Goal: Task Accomplishment & Management: Complete application form

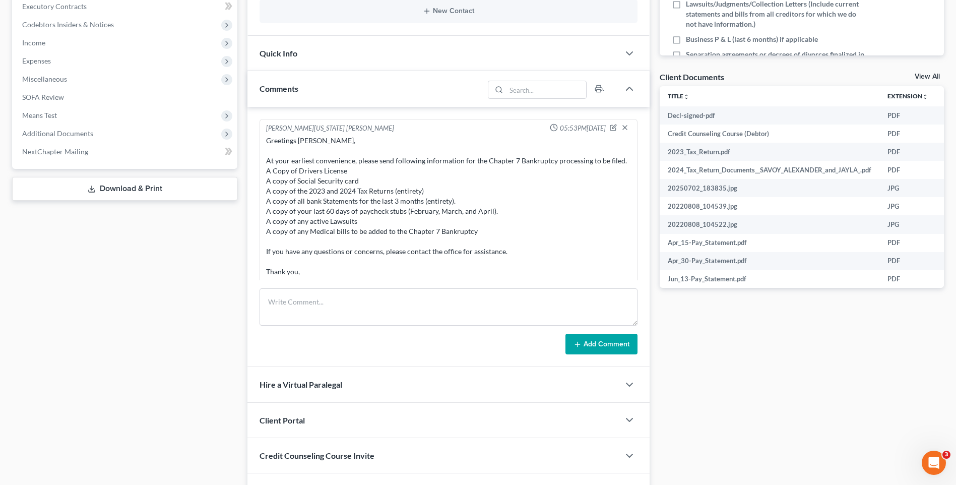
scroll to position [152, 0]
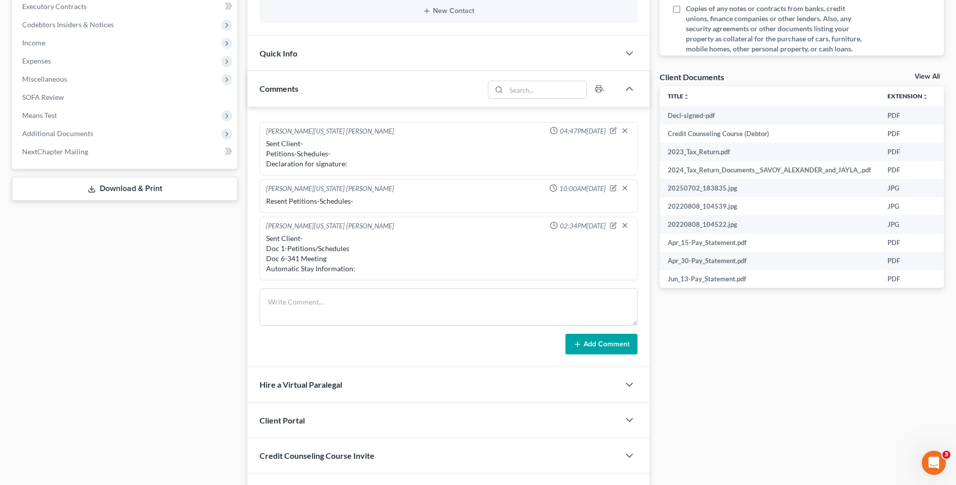
click at [756, 394] on div "Docs Tasks Events Timer 6% Completed Nothing here yet! Signed Engagement Debtor…" at bounding box center [801, 149] width 294 height 719
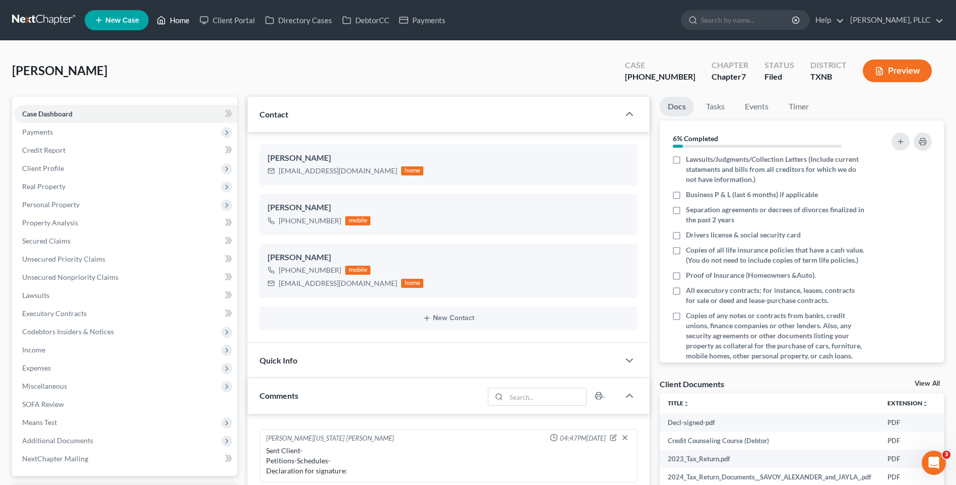
click at [193, 17] on link "Home" at bounding box center [173, 20] width 43 height 18
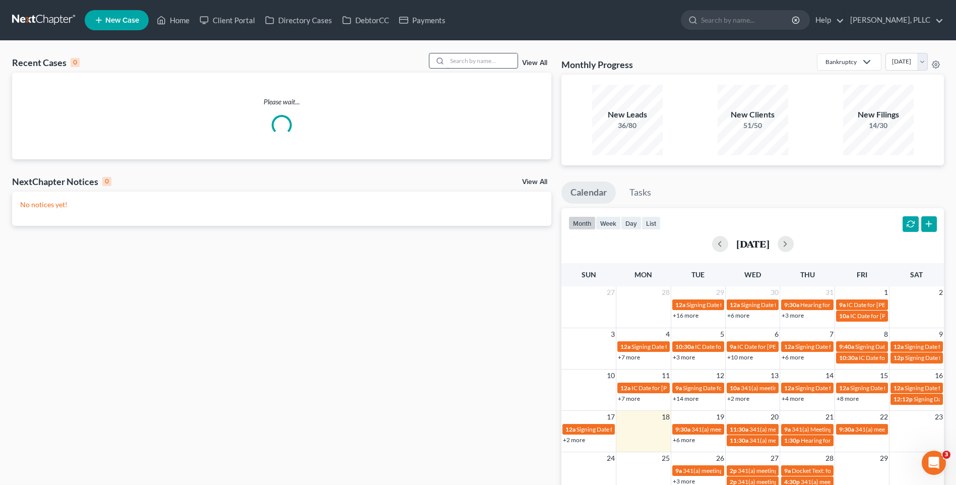
click at [494, 61] on input "search" at bounding box center [482, 60] width 71 height 15
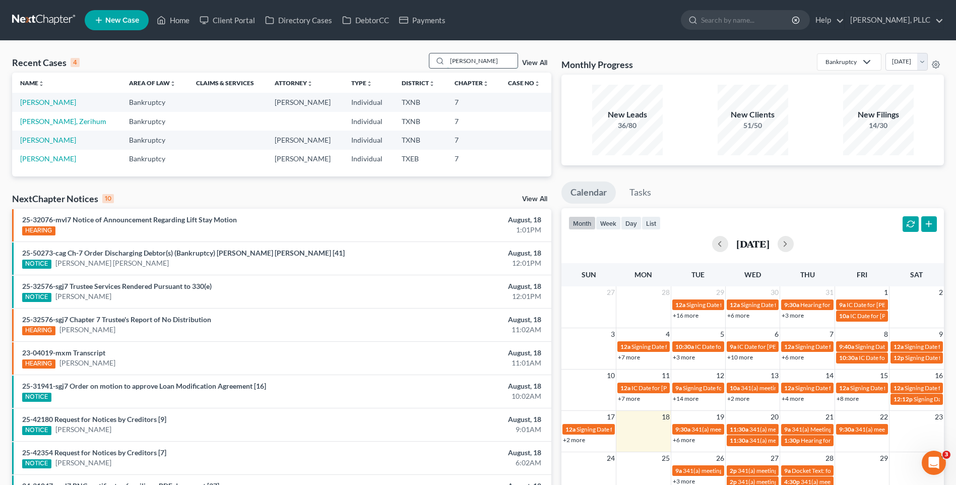
type input "Zermeno"
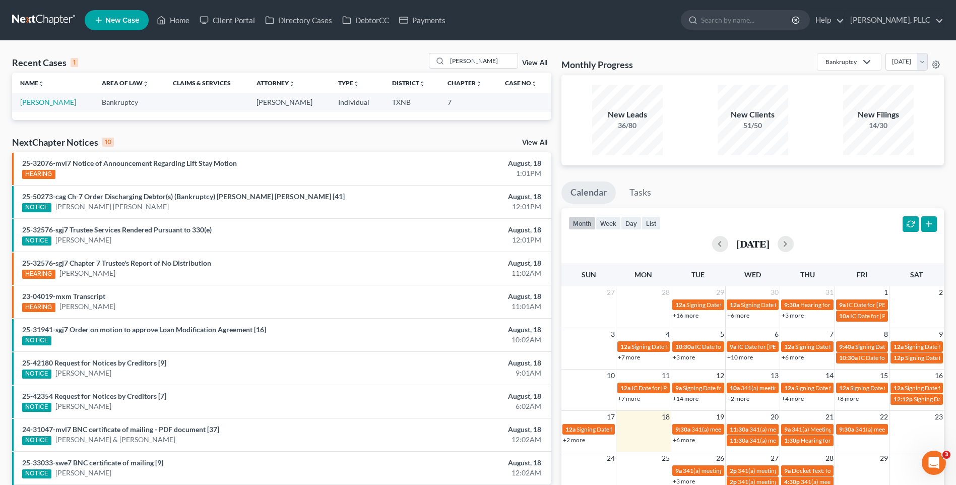
click at [33, 97] on td "[PERSON_NAME]" at bounding box center [53, 102] width 82 height 19
click at [33, 104] on link "[PERSON_NAME]" at bounding box center [48, 102] width 56 height 9
select select "4"
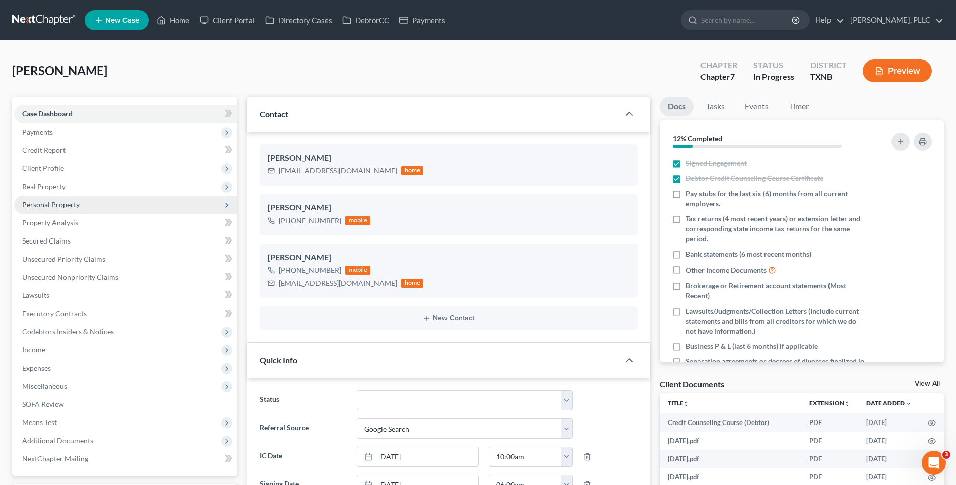
scroll to position [1342, 0]
click at [50, 201] on span "Personal Property" at bounding box center [50, 204] width 57 height 9
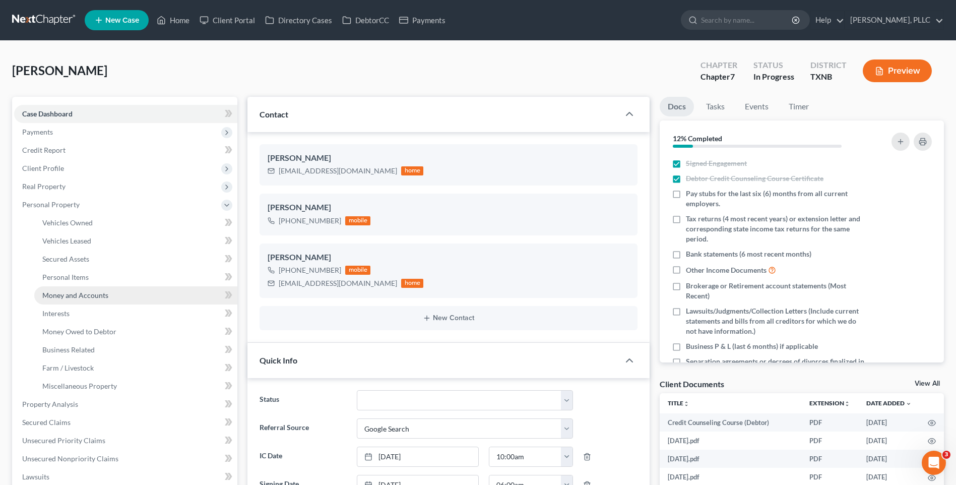
click at [83, 292] on span "Money and Accounts" at bounding box center [75, 295] width 66 height 9
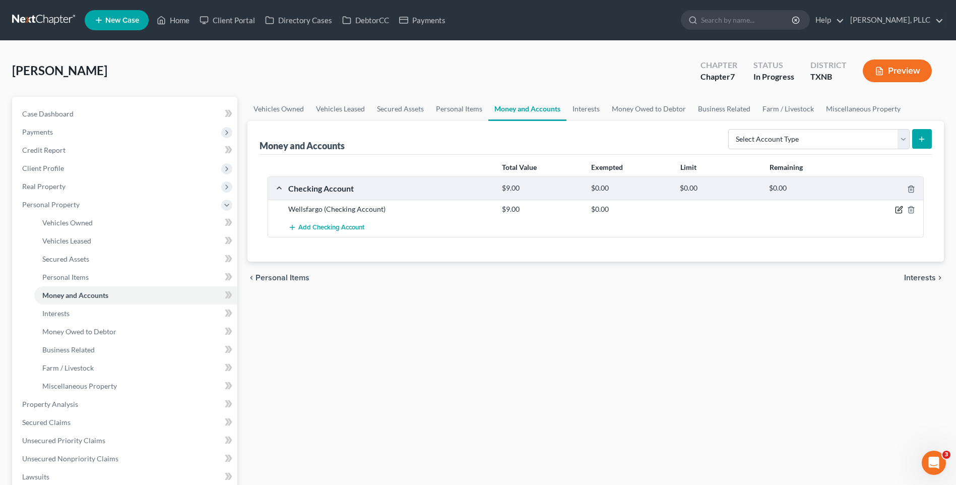
click at [900, 208] on icon "button" at bounding box center [899, 210] width 8 height 8
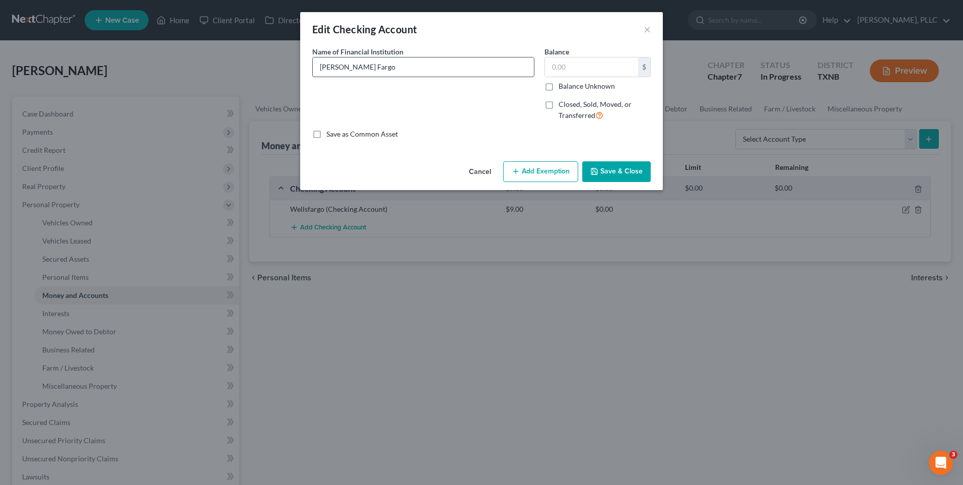
type input "Wells Fargo"
type input "20.00"
click at [623, 174] on button "Save & Close" at bounding box center [616, 171] width 69 height 21
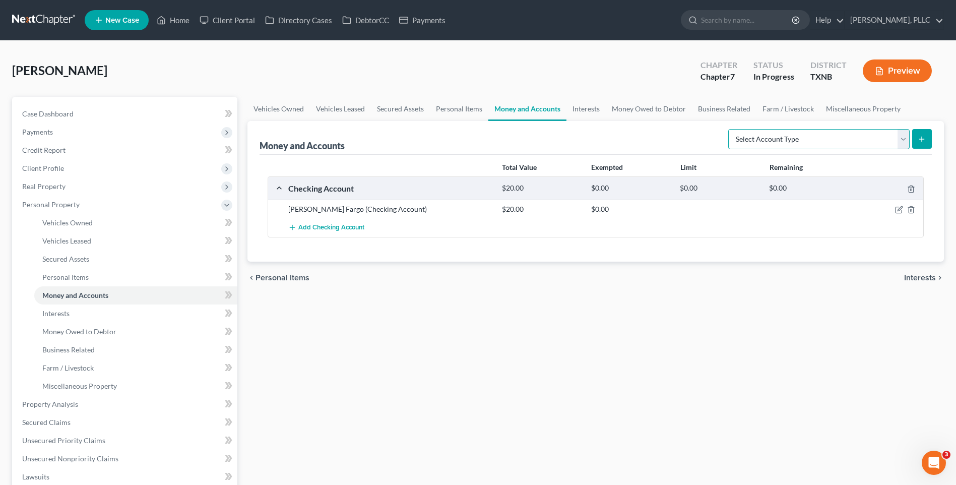
click at [903, 138] on select "Select Account Type Brokerage Cash on Hand Certificates of Deposit Checking Acc…" at bounding box center [818, 139] width 181 height 20
select select "checking"
click at [730, 129] on select "Select Account Type Brokerage Cash on Hand Certificates of Deposit Checking Acc…" at bounding box center [818, 139] width 181 height 20
click at [922, 138] on icon "submit" at bounding box center [921, 139] width 8 height 8
click at [919, 141] on icon "submit" at bounding box center [921, 139] width 8 height 8
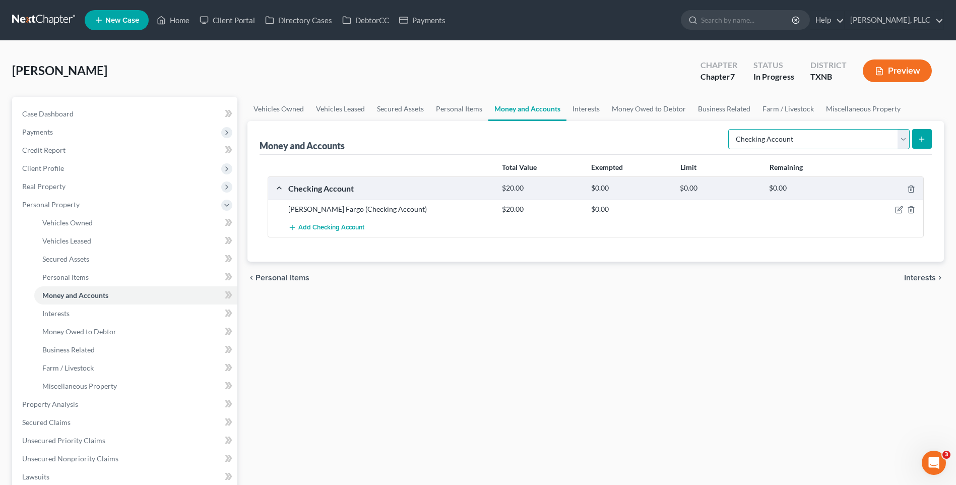
click at [901, 138] on select "Select Account Type Brokerage Cash on Hand Certificates of Deposit Checking Acc…" at bounding box center [818, 139] width 181 height 20
click at [730, 129] on select "Select Account Type Brokerage Cash on Hand Certificates of Deposit Checking Acc…" at bounding box center [818, 139] width 181 height 20
click at [325, 228] on span "Add Checking Account" at bounding box center [331, 228] width 66 height 8
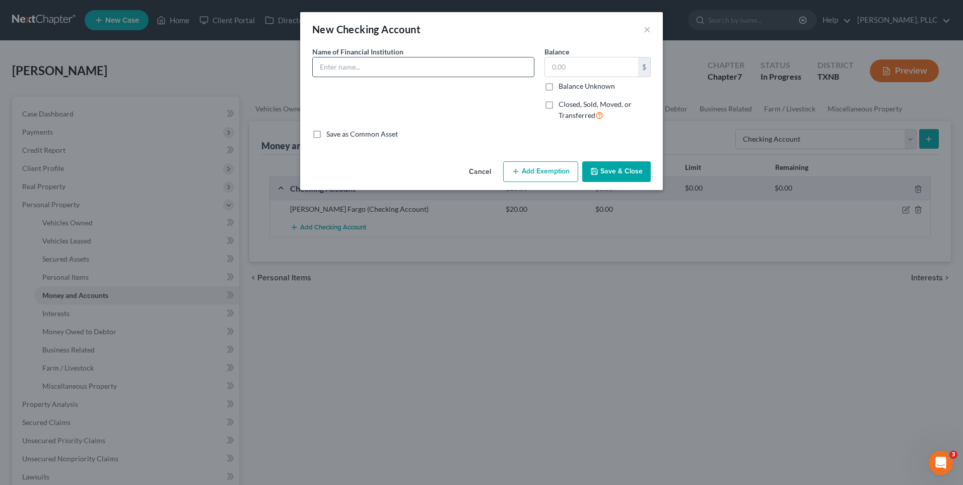
click at [370, 70] on input "text" at bounding box center [423, 66] width 221 height 19
type input "Chase"
type input "90.00"
click at [614, 170] on button "Save & Close" at bounding box center [616, 171] width 69 height 21
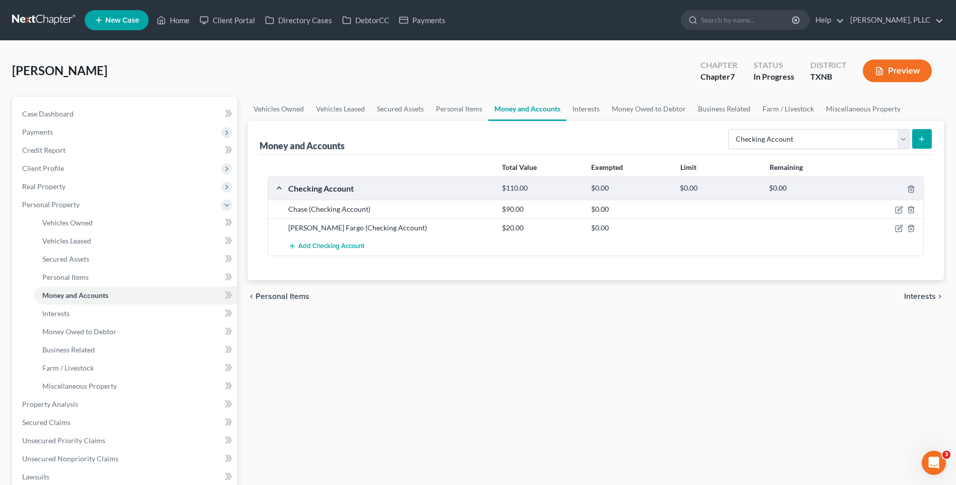
click at [438, 377] on div "Vehicles Owned Vehicles Leased Secured Assets Personal Items Money and Accounts…" at bounding box center [595, 393] width 706 height 592
click at [407, 385] on div "Vehicles Owned Vehicles Leased Secured Assets Personal Items Money and Accounts…" at bounding box center [595, 393] width 706 height 592
click at [531, 389] on div "Vehicles Owned Vehicles Leased Secured Assets Personal Items Money and Accounts…" at bounding box center [595, 393] width 706 height 592
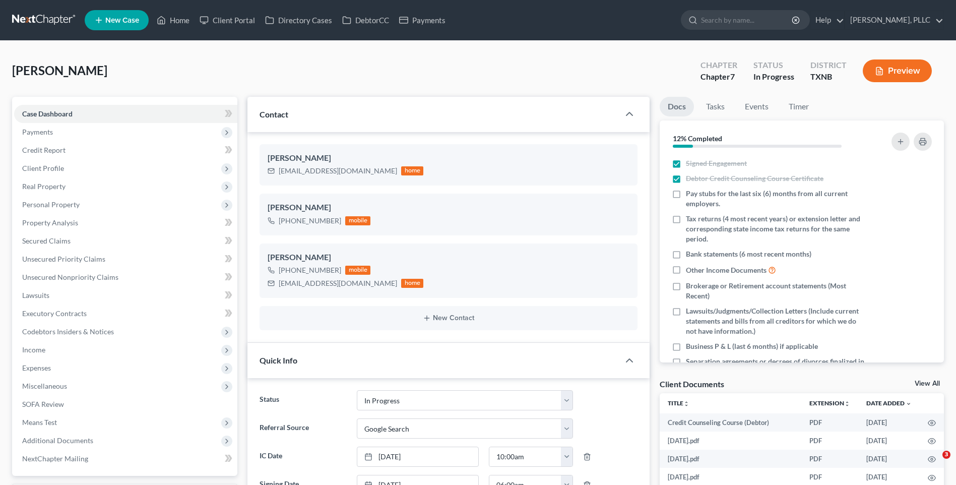
select select "13"
select select "4"
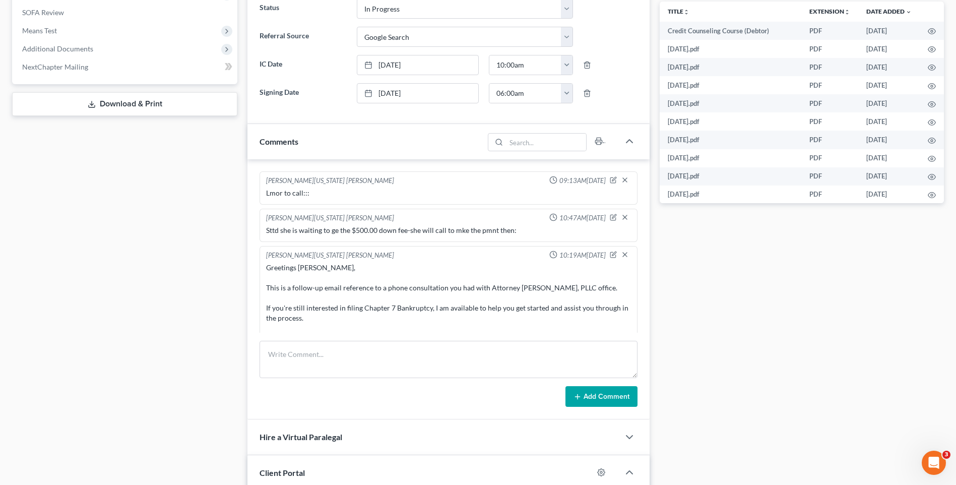
scroll to position [1342, 0]
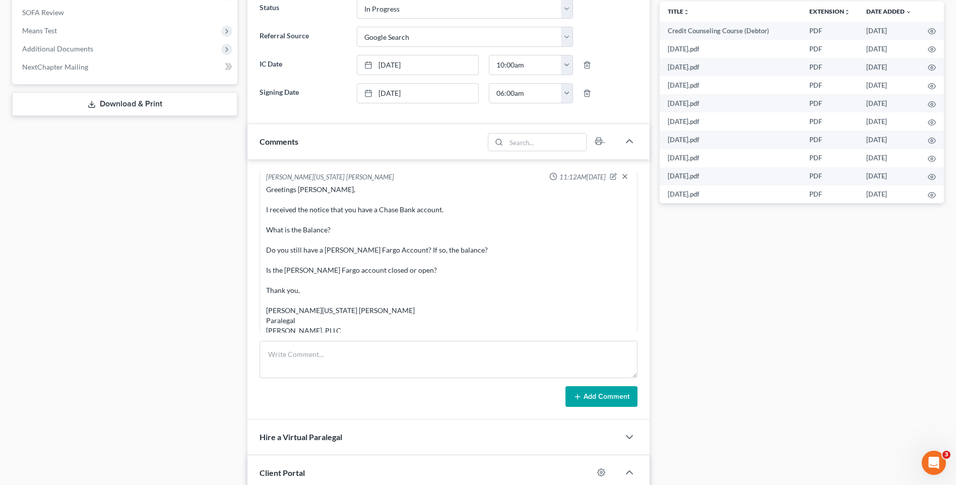
drag, startPoint x: 821, startPoint y: 376, endPoint x: 869, endPoint y: 355, distance: 53.4
click at [821, 376] on div "Docs Tasks Events Timer 12% Completed Nothing here yet! Signed Engagement Debto…" at bounding box center [801, 186] width 294 height 962
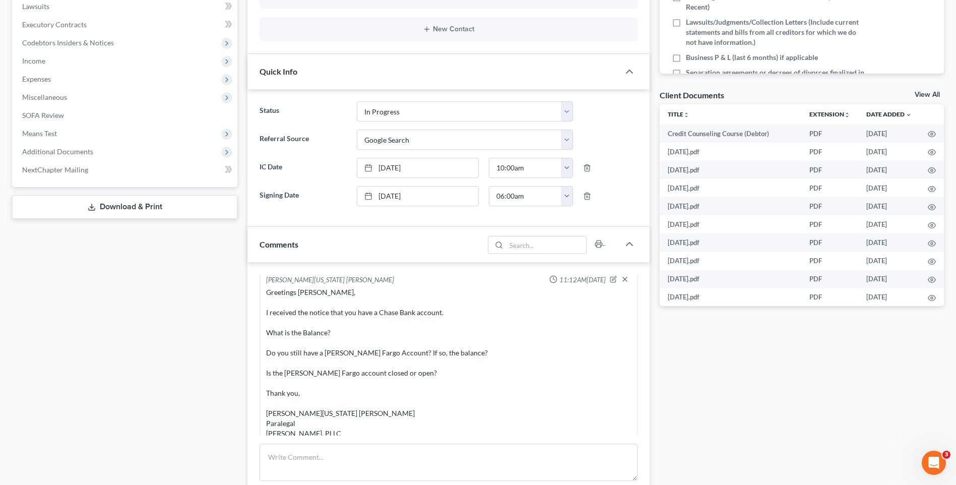
scroll to position [0, 0]
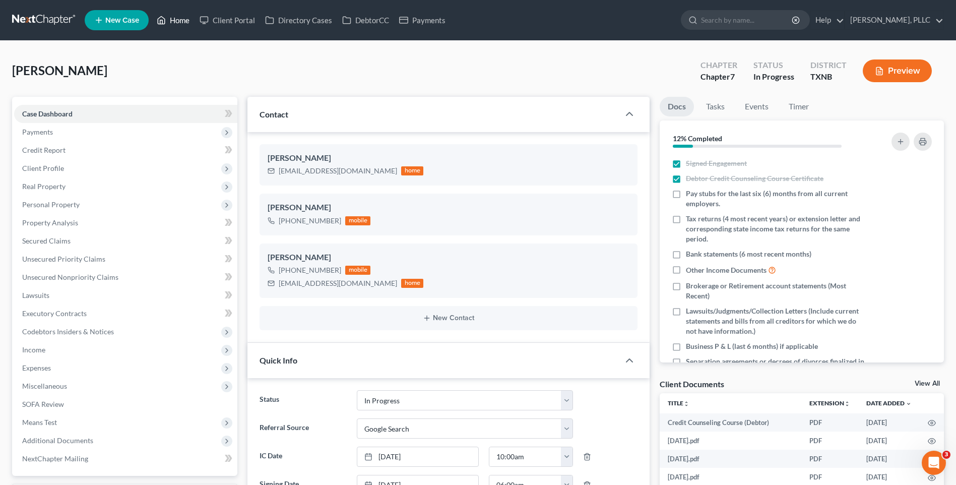
click at [181, 22] on link "Home" at bounding box center [173, 20] width 43 height 18
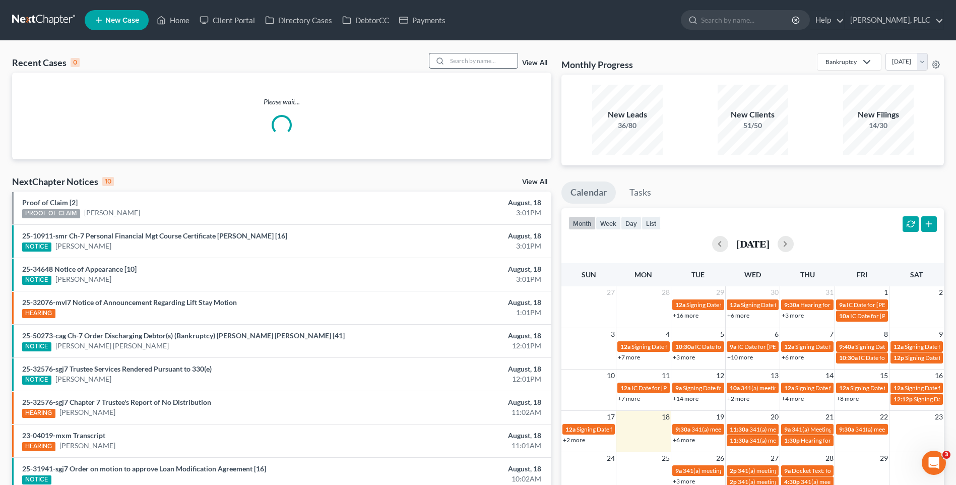
click at [474, 69] on div "Recent Cases 0 View All" at bounding box center [281, 63] width 539 height 20
click at [474, 65] on input "search" at bounding box center [482, 60] width 71 height 15
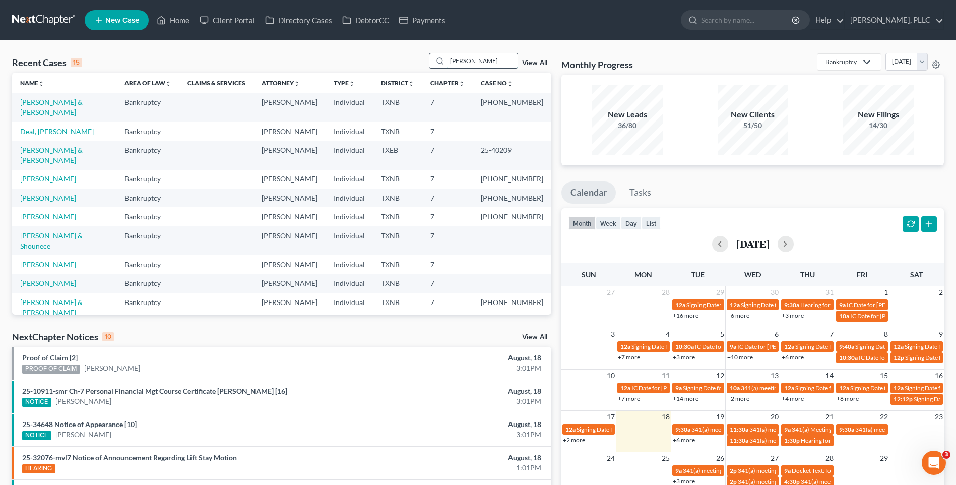
type input "Vaughan"
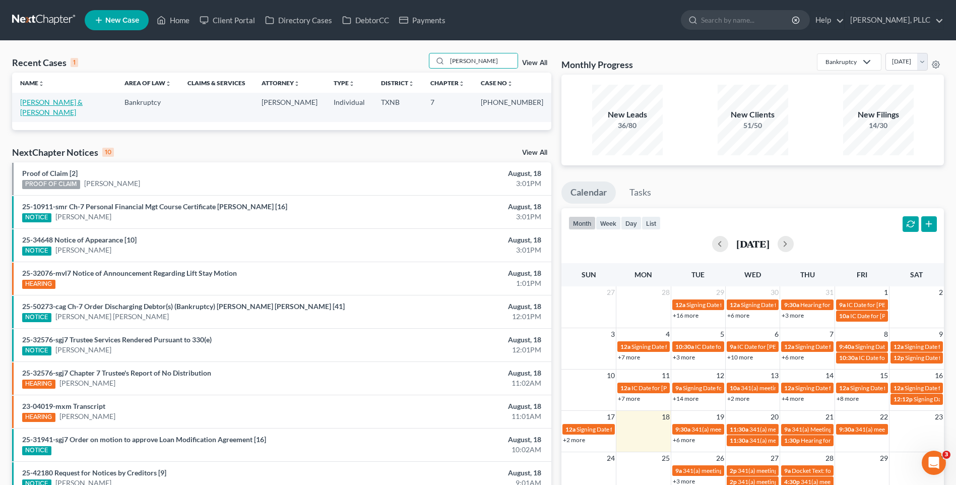
click at [43, 104] on link "Vaughan, Cameron & Regina" at bounding box center [51, 107] width 62 height 19
select select "4"
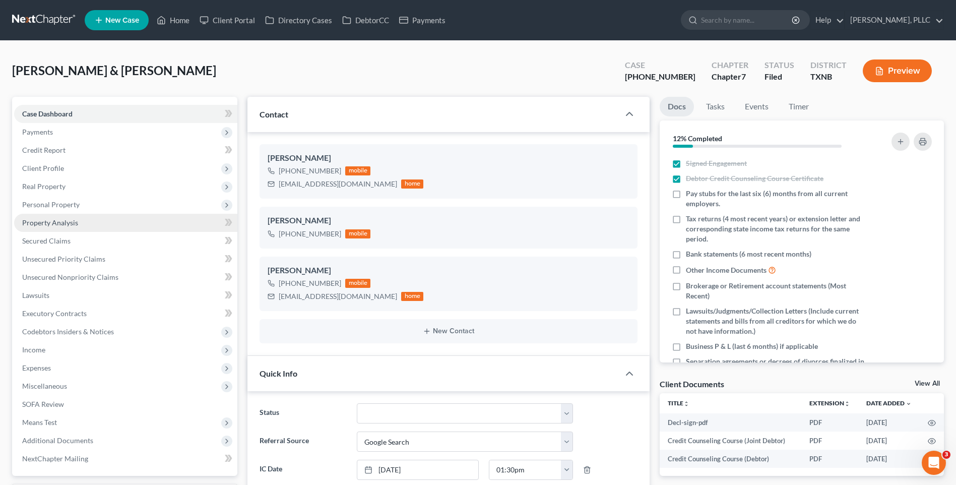
scroll to position [9284, 0]
click at [36, 243] on span "Secured Claims" at bounding box center [46, 240] width 48 height 9
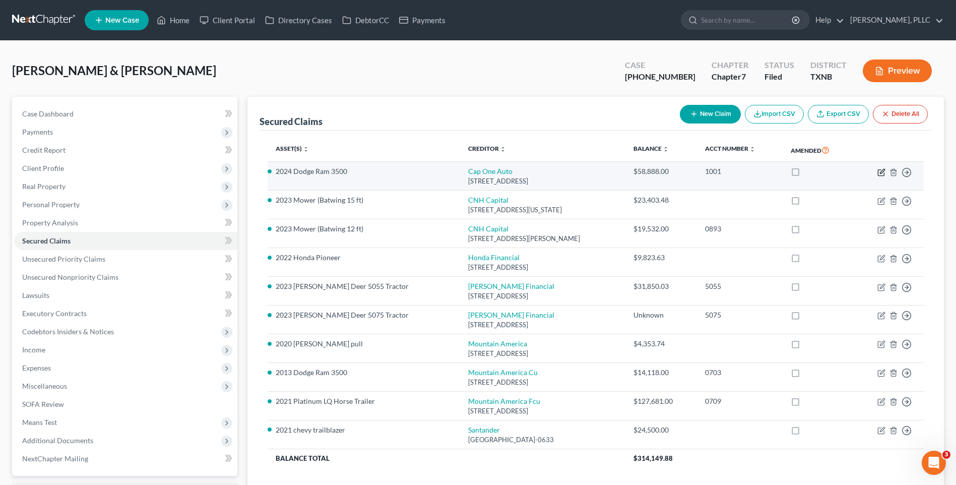
click at [880, 170] on icon "button" at bounding box center [881, 172] width 8 height 8
select select "45"
select select "0"
select select "1"
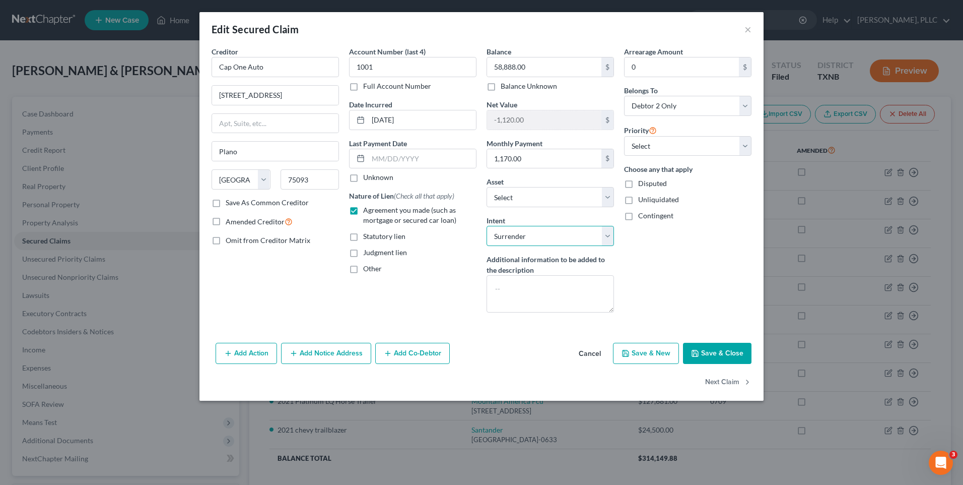
click at [606, 235] on select "Select Surrender Redeem Reaffirm Avoid Other" at bounding box center [550, 236] width 127 height 20
select select "2"
click at [487, 226] on select "Select Surrender Redeem Reaffirm Avoid Other" at bounding box center [550, 236] width 127 height 20
click at [733, 353] on button "Save & Close" at bounding box center [717, 353] width 69 height 21
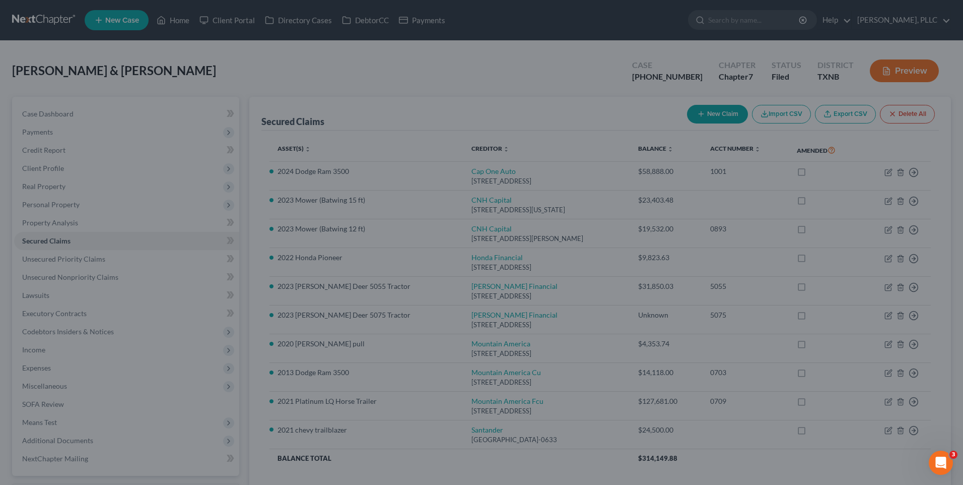
select select "16"
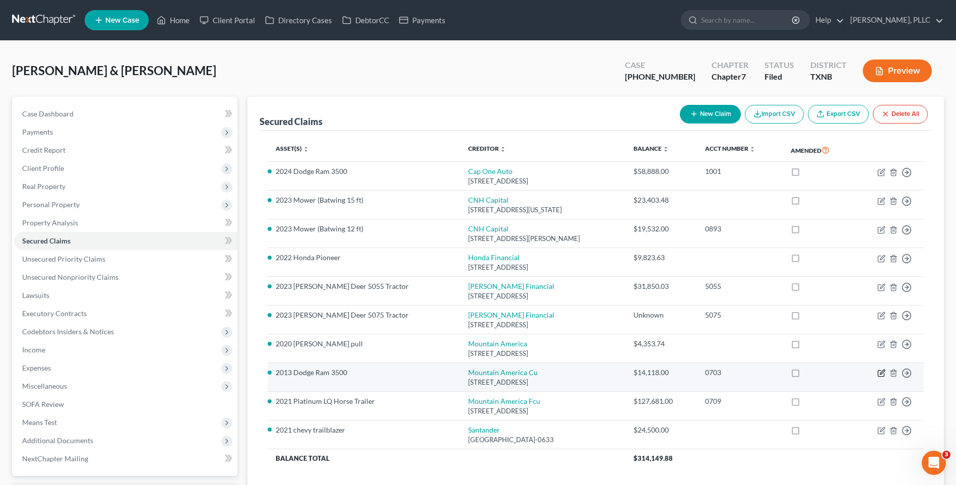
click at [881, 369] on icon "button" at bounding box center [881, 373] width 8 height 8
select select "46"
select select "2"
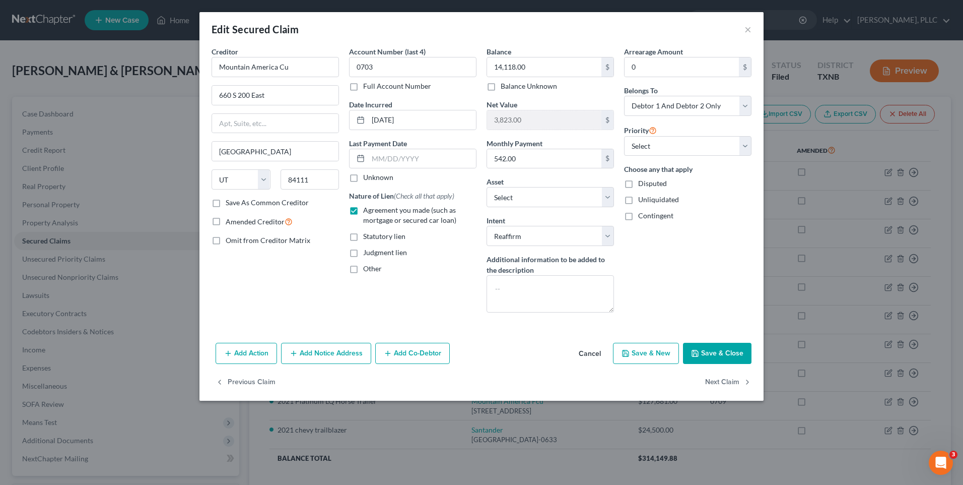
click at [713, 353] on button "Save & Close" at bounding box center [717, 353] width 69 height 21
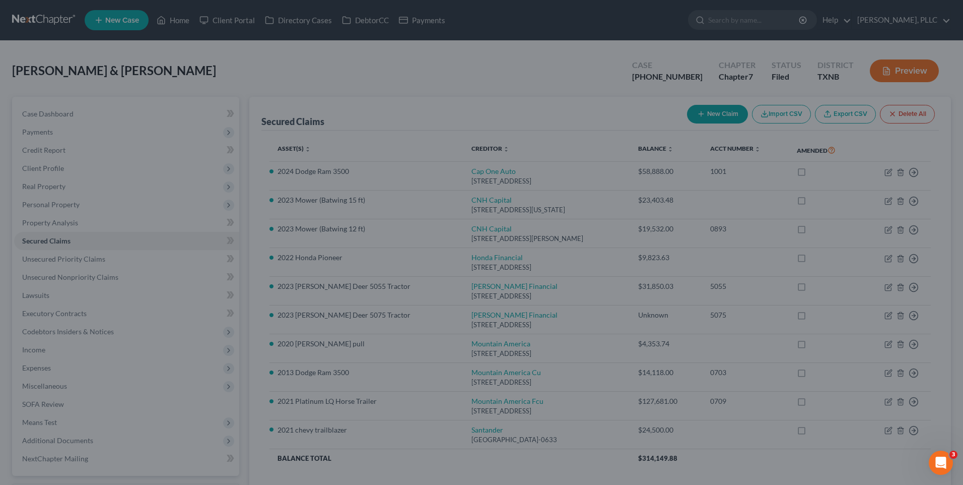
select select "15"
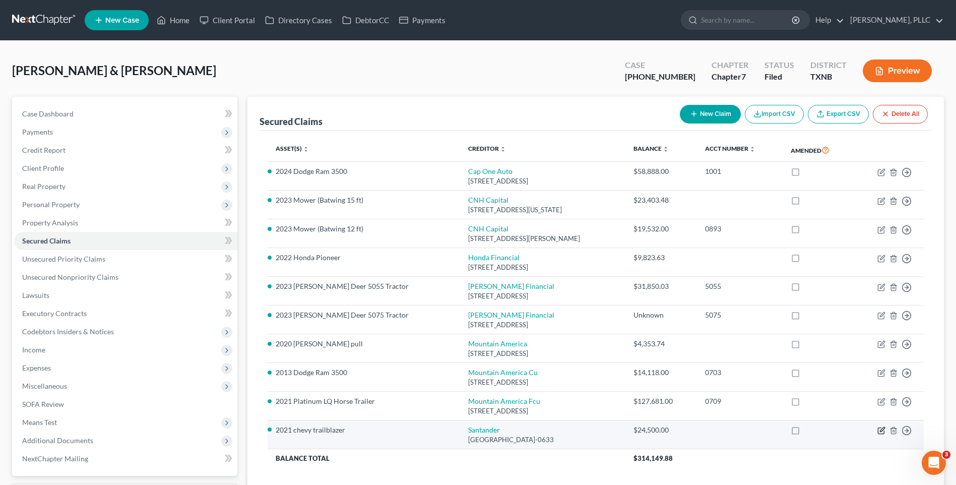
click at [881, 429] on icon "button" at bounding box center [881, 429] width 5 height 5
select select "45"
select select "2"
select select "3"
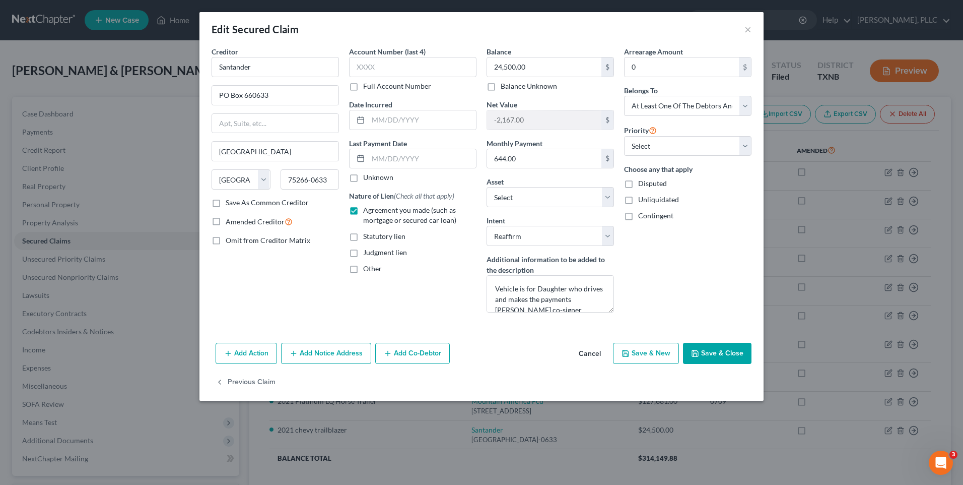
click at [724, 348] on button "Save & Close" at bounding box center [717, 353] width 69 height 21
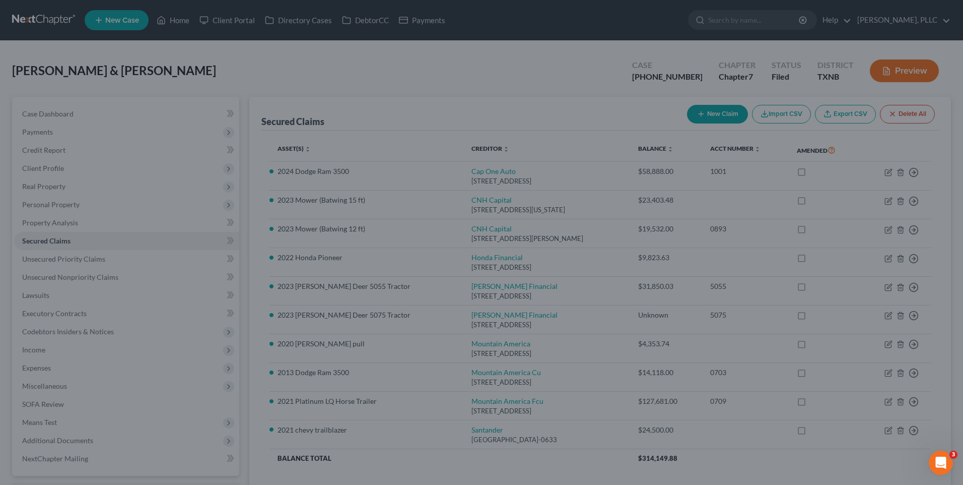
select select "13"
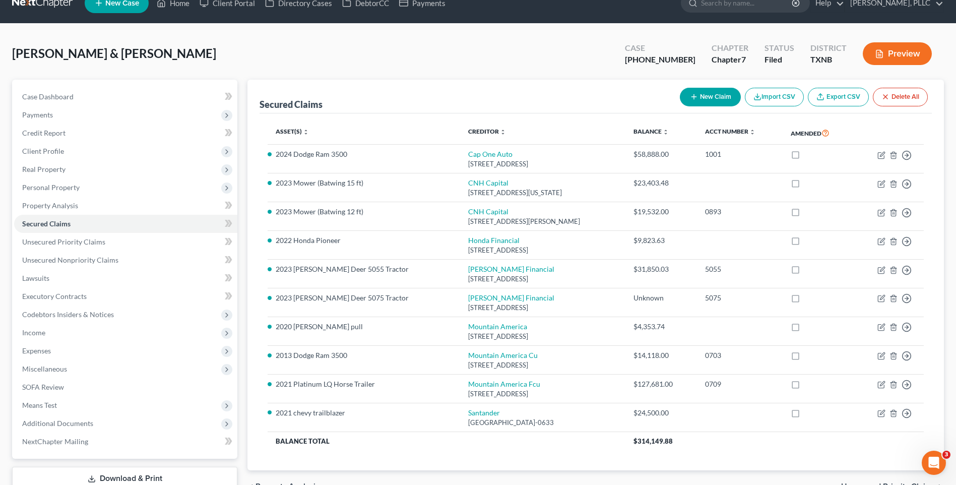
scroll to position [73, 0]
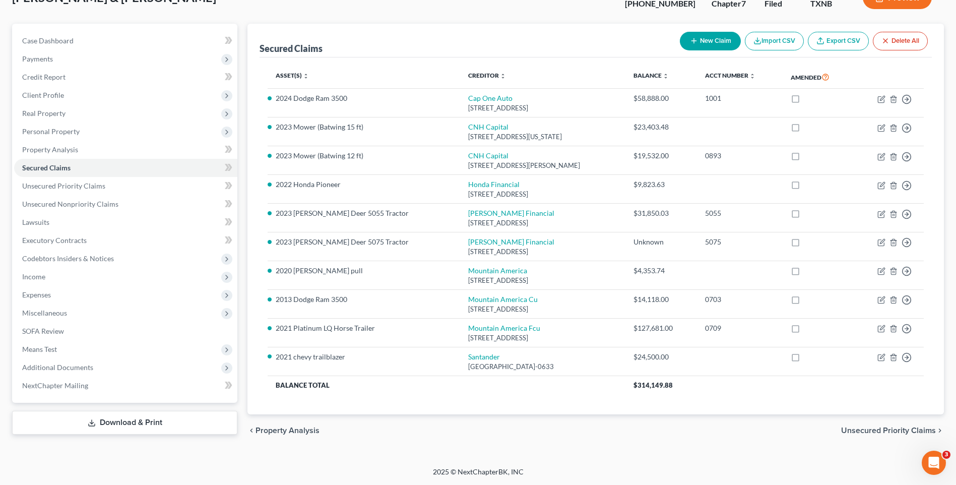
click at [155, 422] on link "Download & Print" at bounding box center [124, 423] width 225 height 24
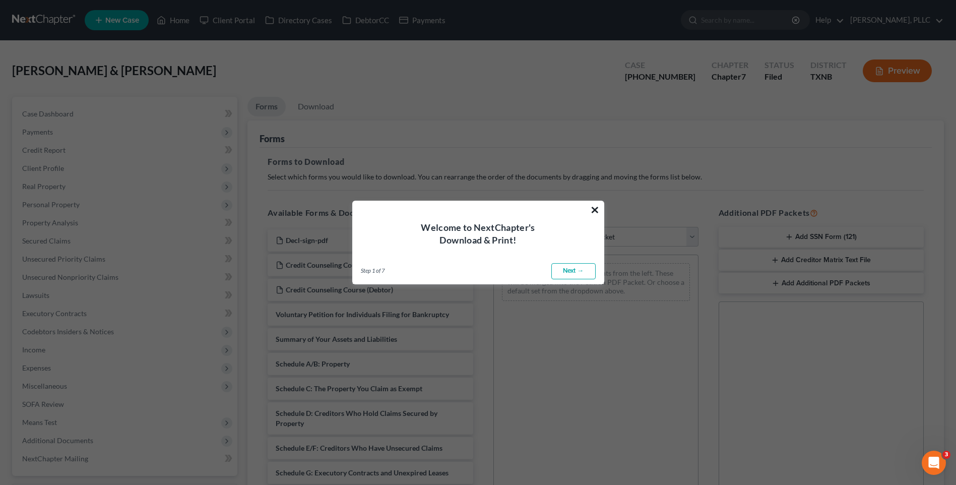
click at [592, 208] on button "×" at bounding box center [595, 209] width 10 height 16
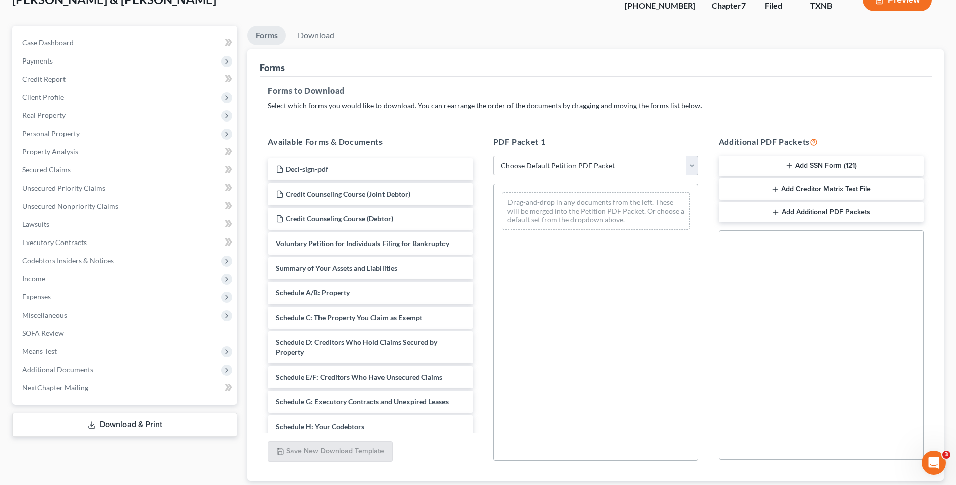
scroll to position [138, 0]
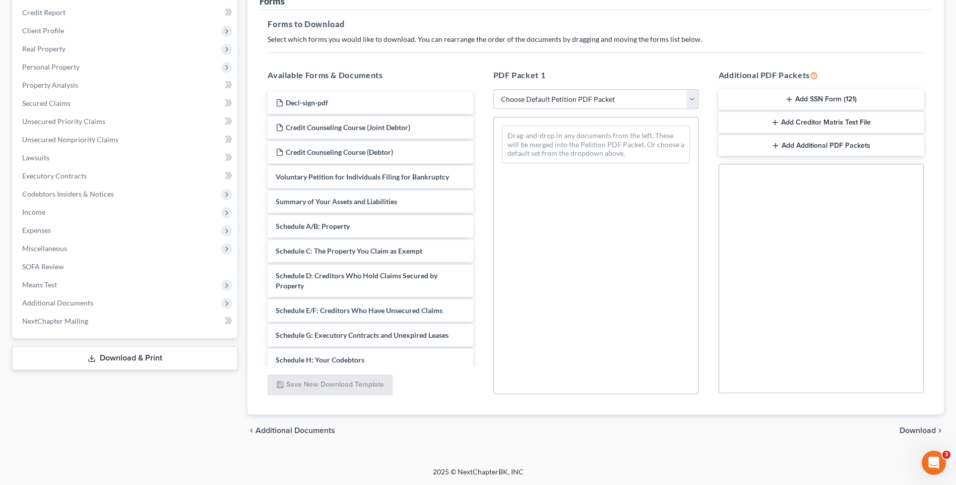
click at [692, 97] on select "Choose Default Petition PDF Packet Complete Bankruptcy Petition (all forms and …" at bounding box center [595, 99] width 205 height 20
select select "2"
click at [493, 89] on select "Choose Default Petition PDF Packet Complete Bankruptcy Petition (all forms and …" at bounding box center [595, 99] width 205 height 20
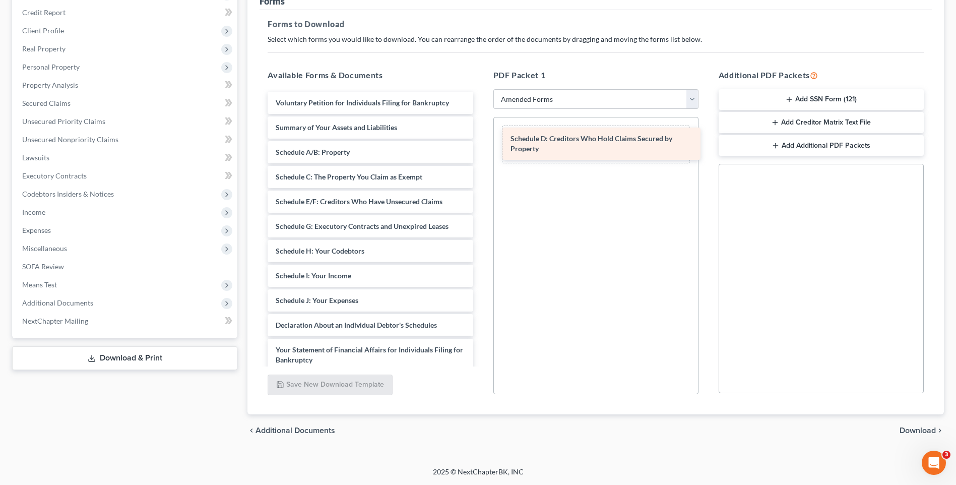
drag, startPoint x: 318, startPoint y: 200, endPoint x: 553, endPoint y: 137, distance: 243.0
click at [481, 137] on div "Schedule D: Creditors Who Hold Claims Secured by Property Voluntary Petition fo…" at bounding box center [369, 320] width 221 height 457
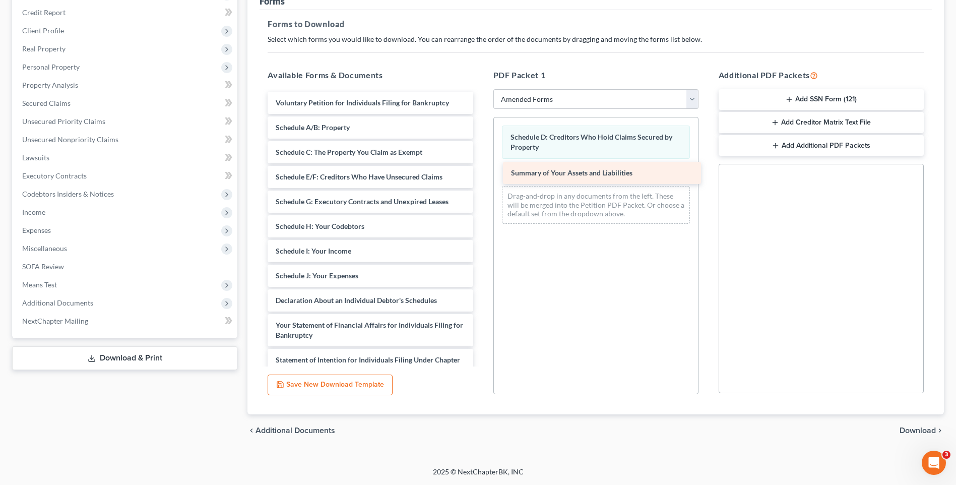
drag, startPoint x: 384, startPoint y: 124, endPoint x: 619, endPoint y: 170, distance: 239.7
click at [481, 170] on div "Summary of Your Assets and Liabilities Voluntary Petition for Individuals Filin…" at bounding box center [369, 308] width 221 height 433
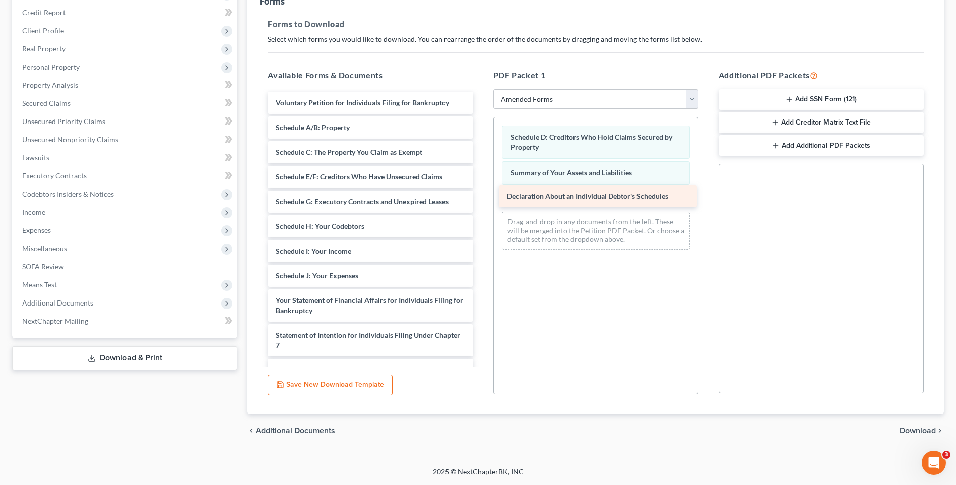
drag, startPoint x: 345, startPoint y: 296, endPoint x: 576, endPoint y: 192, distance: 253.6
click at [481, 192] on div "Declaration About an Individual Debtor's Schedules Voluntary Petition for Indiv…" at bounding box center [369, 296] width 221 height 408
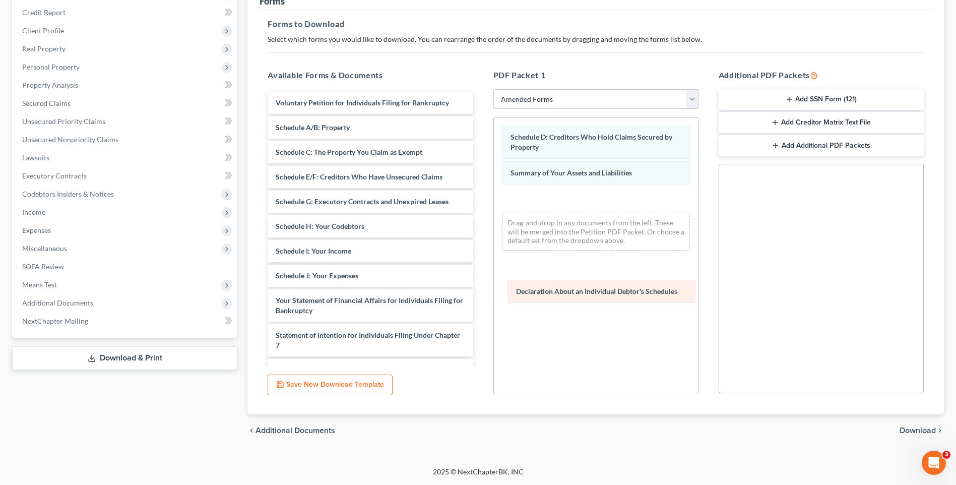
drag, startPoint x: 578, startPoint y: 200, endPoint x: 584, endPoint y: 293, distance: 92.8
click at [584, 258] on div "Declaration About an Individual Debtor's Schedules Schedule D: Creditors Who Ho…" at bounding box center [596, 187] width 204 height 141
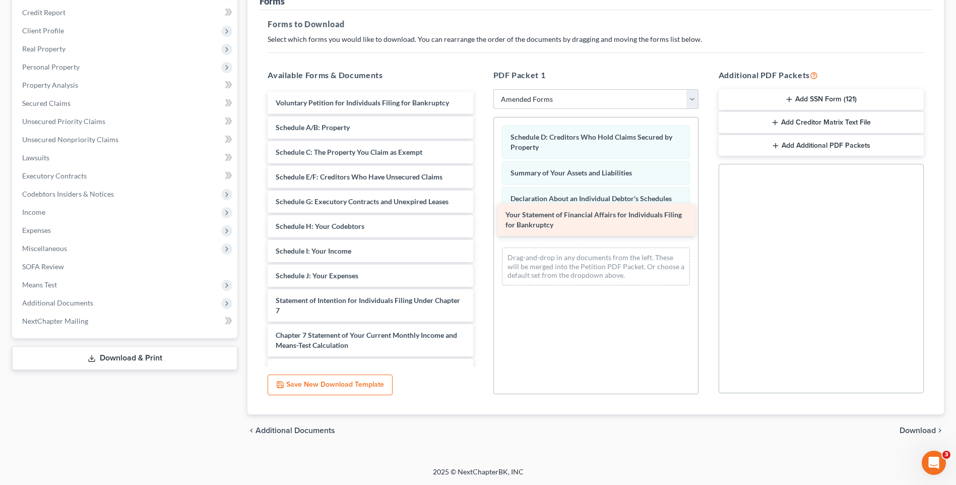
drag, startPoint x: 307, startPoint y: 305, endPoint x: 537, endPoint y: 219, distance: 245.1
click at [481, 219] on div "Your Statement of Financial Affairs for Individuals Filing for Bankruptcy Volun…" at bounding box center [369, 278] width 221 height 373
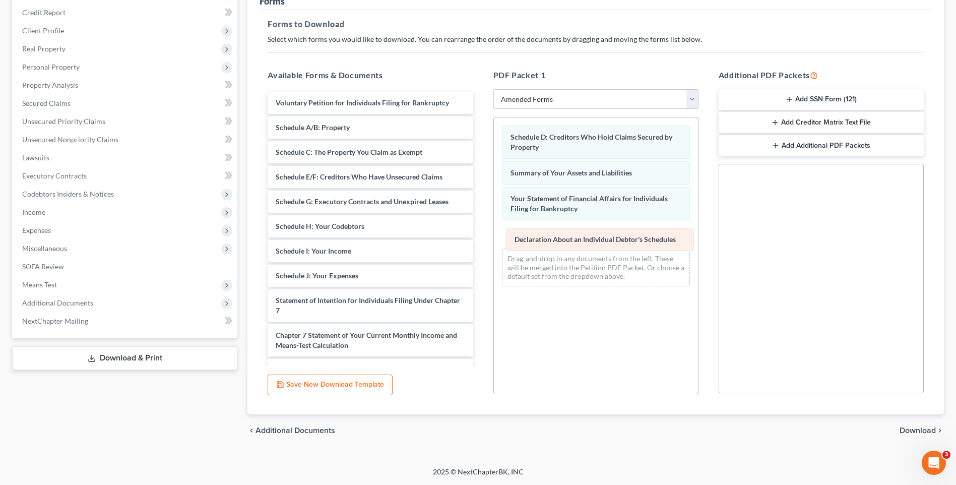
drag, startPoint x: 551, startPoint y: 196, endPoint x: 555, endPoint y: 237, distance: 41.0
click at [555, 237] on div "Declaration About an Individual Debtor's Schedules Schedule D: Creditors Who Ho…" at bounding box center [596, 205] width 204 height 177
click at [25, 102] on span "Secured Claims" at bounding box center [46, 103] width 48 height 9
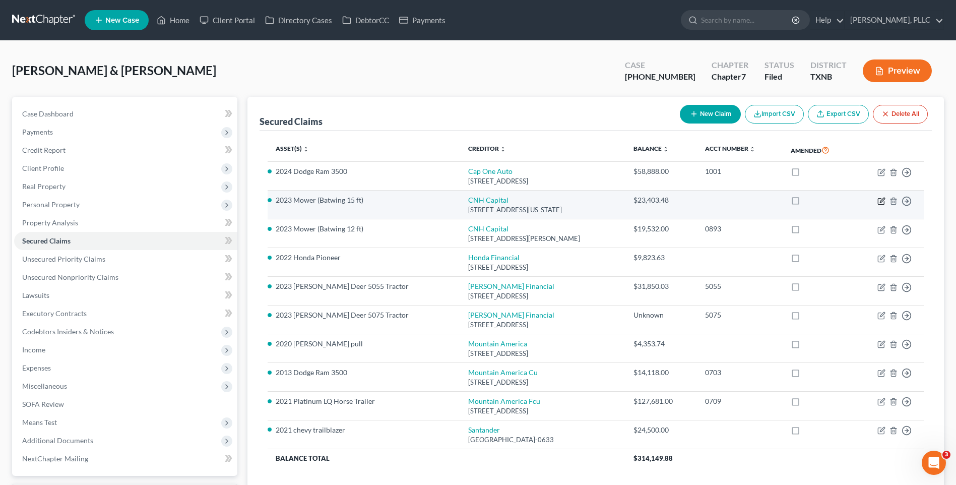
click at [881, 201] on icon "button" at bounding box center [881, 199] width 5 height 5
select select "52"
select select "0"
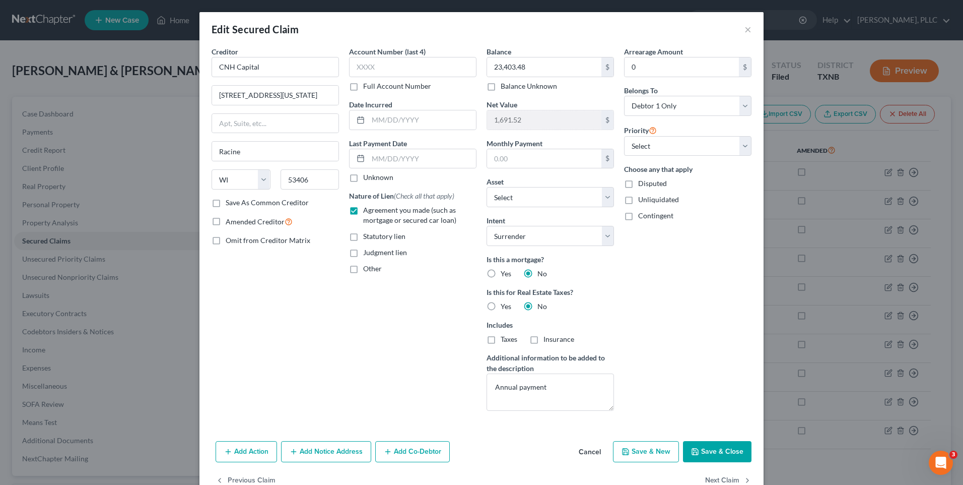
click at [710, 447] on button "Save & Close" at bounding box center [717, 451] width 69 height 21
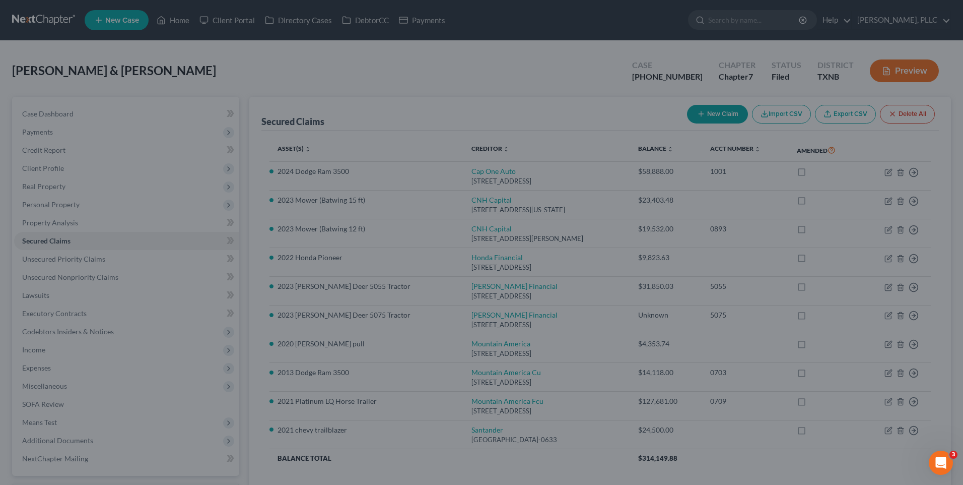
select select "19"
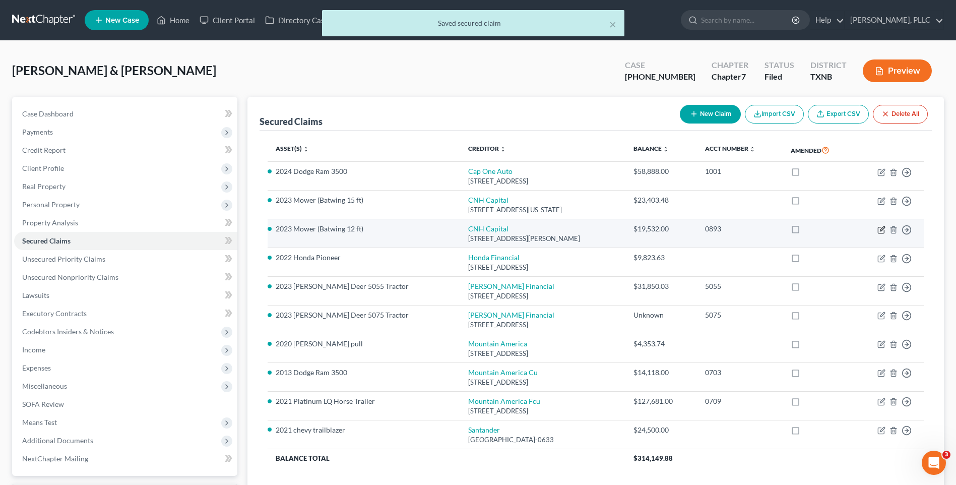
click at [882, 230] on icon "button" at bounding box center [881, 230] width 8 height 8
select select "36"
select select "0"
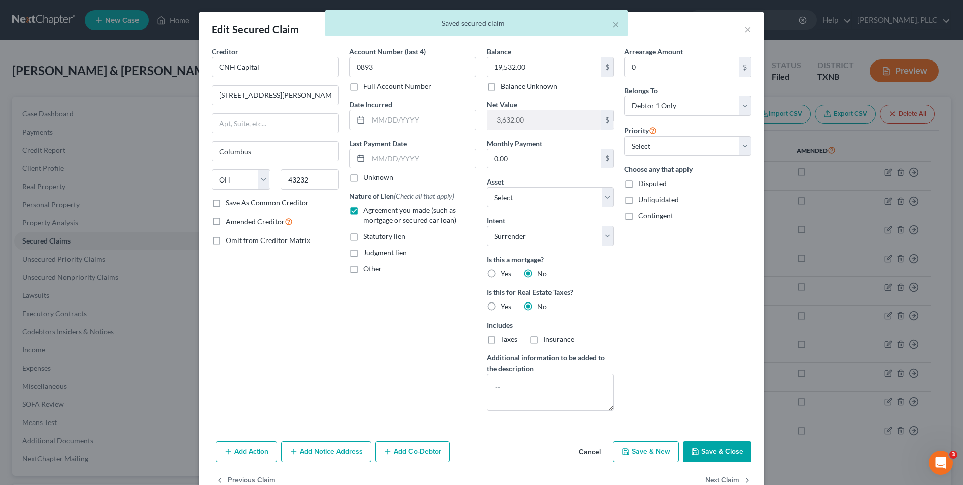
click at [713, 448] on button "Save & Close" at bounding box center [717, 451] width 69 height 21
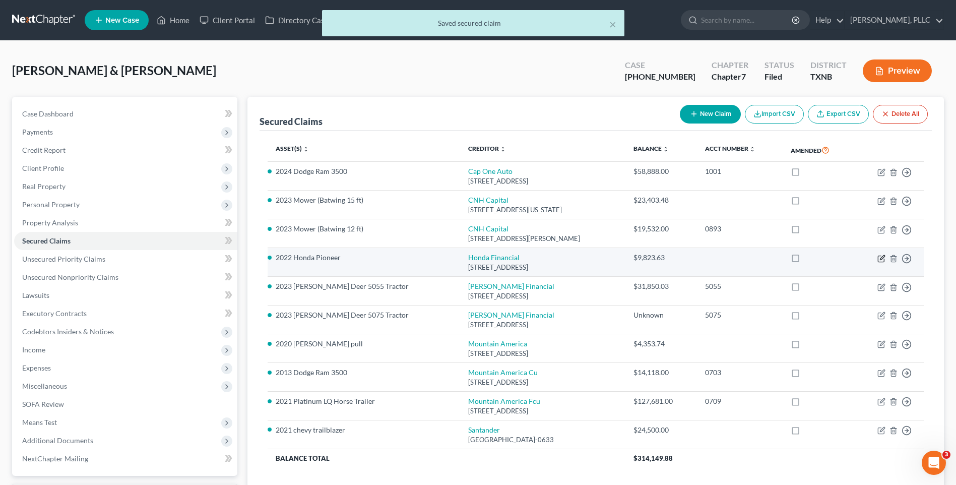
click at [879, 256] on icon "button" at bounding box center [881, 258] width 8 height 8
select select "4"
select select "0"
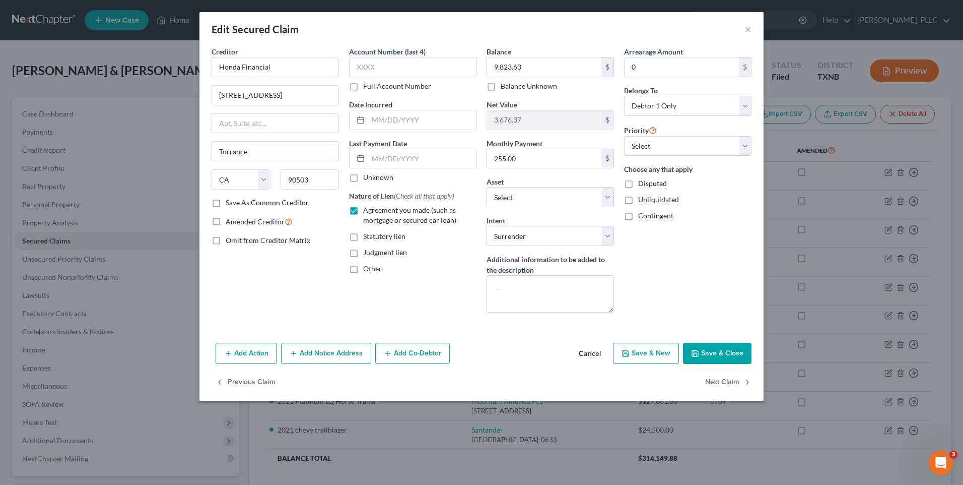
click at [729, 347] on button "Save & Close" at bounding box center [717, 353] width 69 height 21
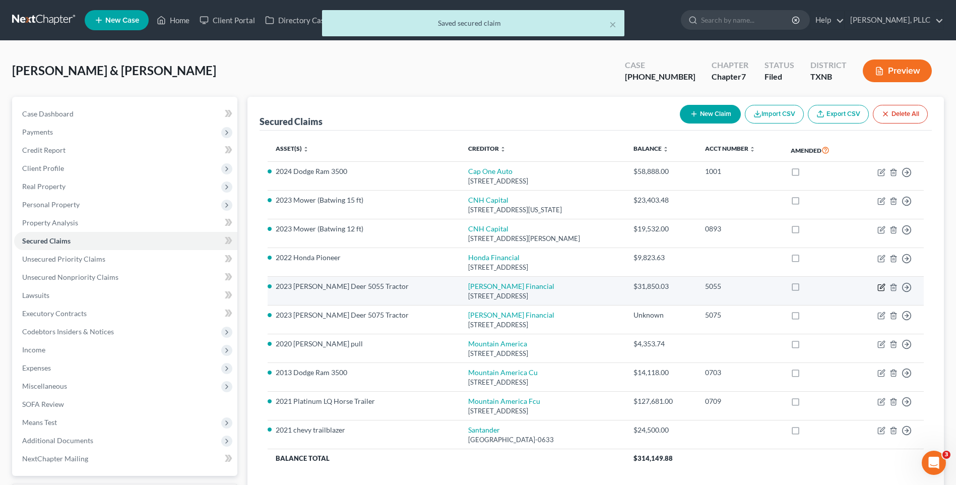
click at [878, 284] on icon "button" at bounding box center [880, 287] width 6 height 6
select select "52"
select select "0"
select select "1"
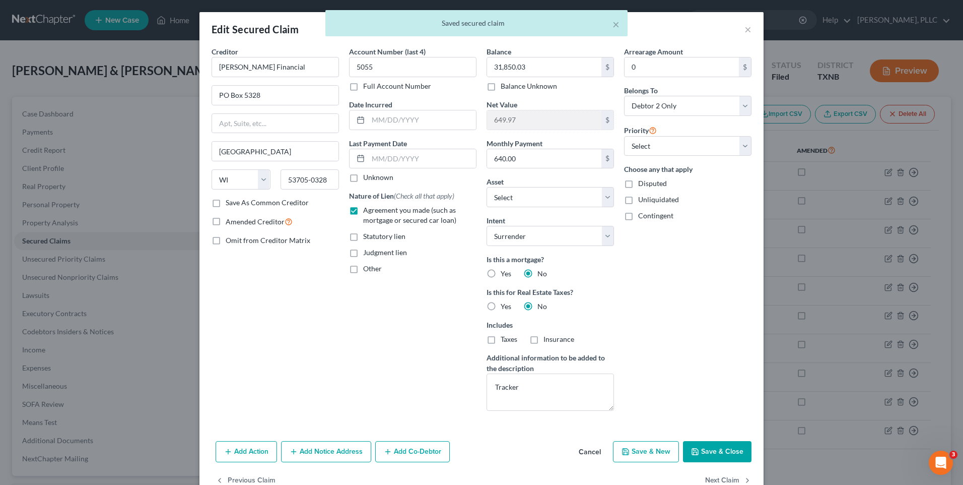
click at [695, 457] on button "Save & Close" at bounding box center [717, 451] width 69 height 21
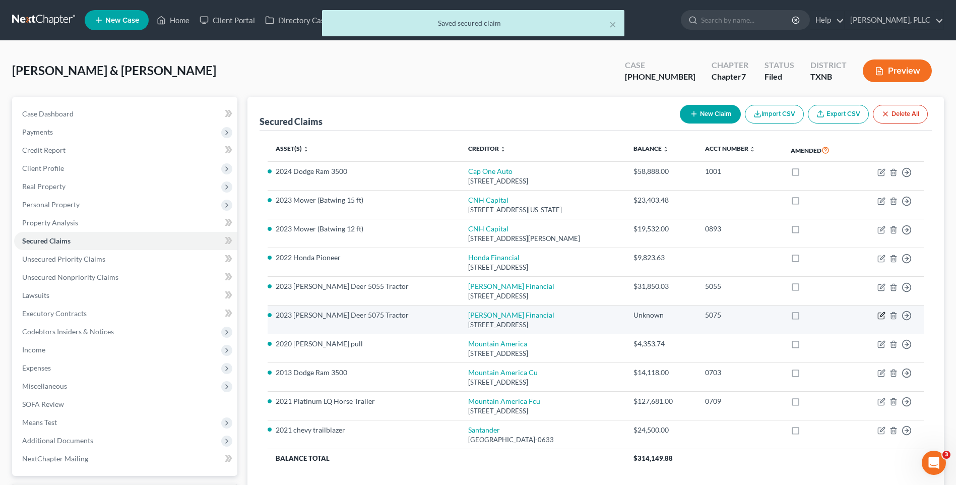
click at [879, 315] on icon "button" at bounding box center [881, 315] width 8 height 8
select select "52"
select select "0"
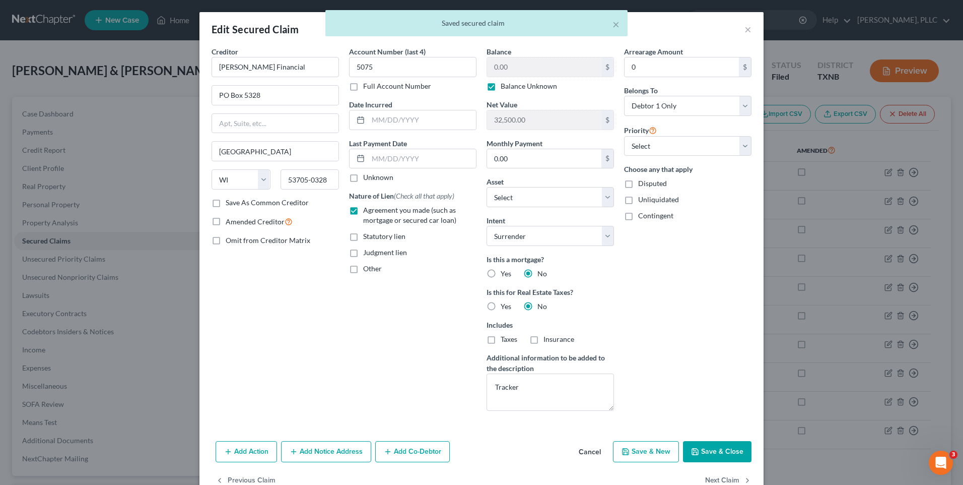
click at [720, 452] on button "Save & Close" at bounding box center [717, 451] width 69 height 21
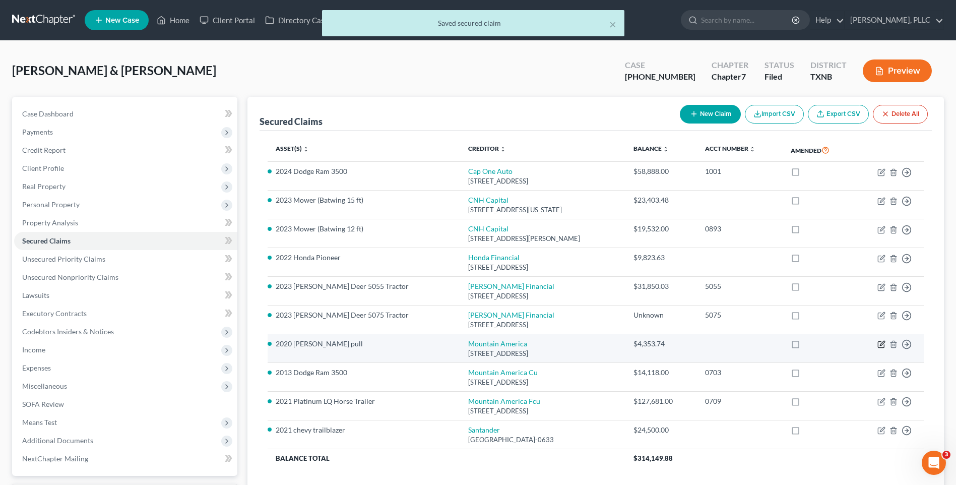
click at [882, 342] on icon "button" at bounding box center [881, 343] width 5 height 5
select select "46"
select select "2"
select select "4"
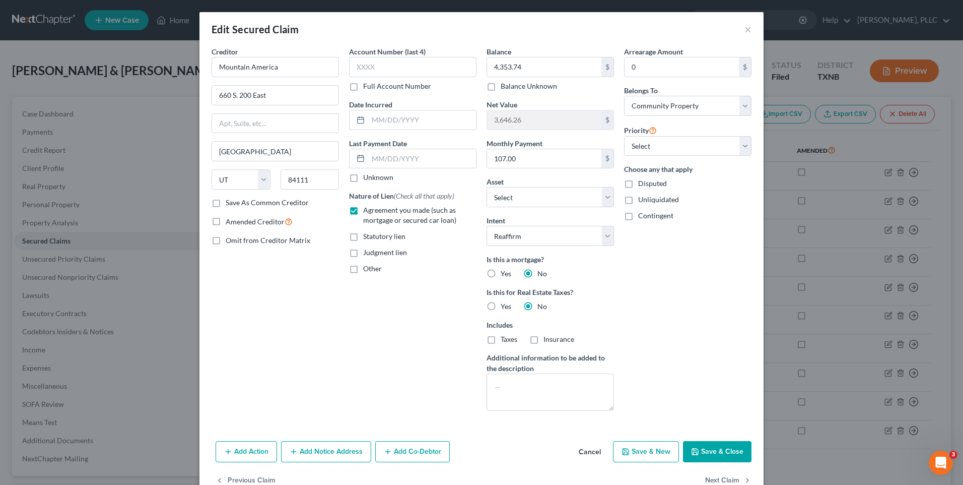
click at [706, 448] on button "Save & Close" at bounding box center [717, 451] width 69 height 21
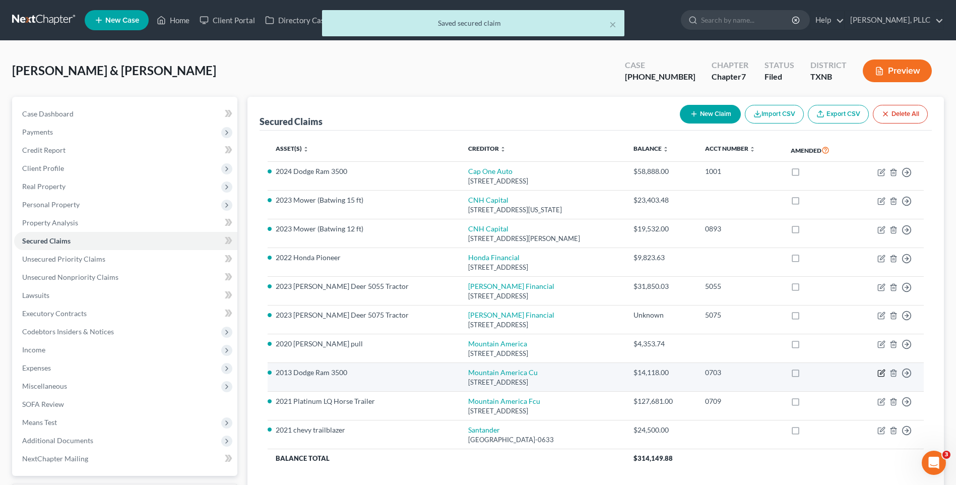
click at [879, 371] on icon "button" at bounding box center [881, 373] width 8 height 8
select select "46"
select select "2"
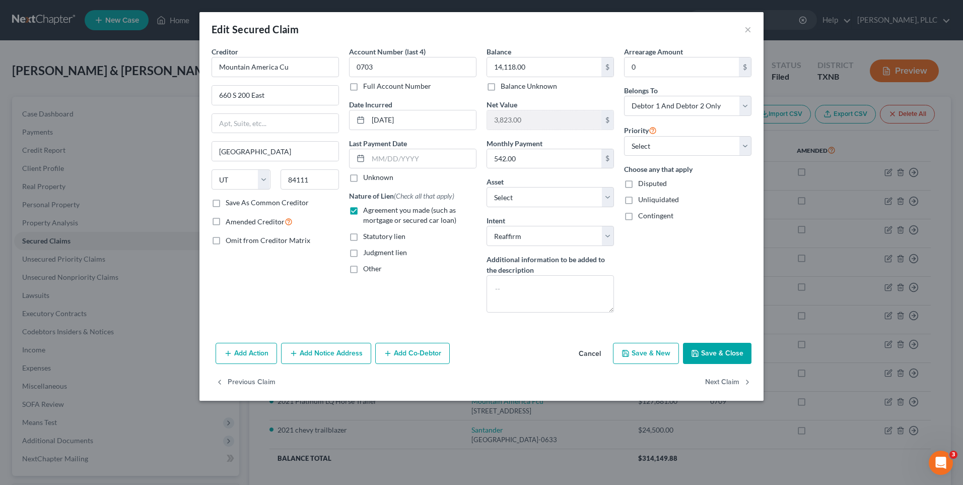
click at [718, 351] on button "Save & Close" at bounding box center [717, 353] width 69 height 21
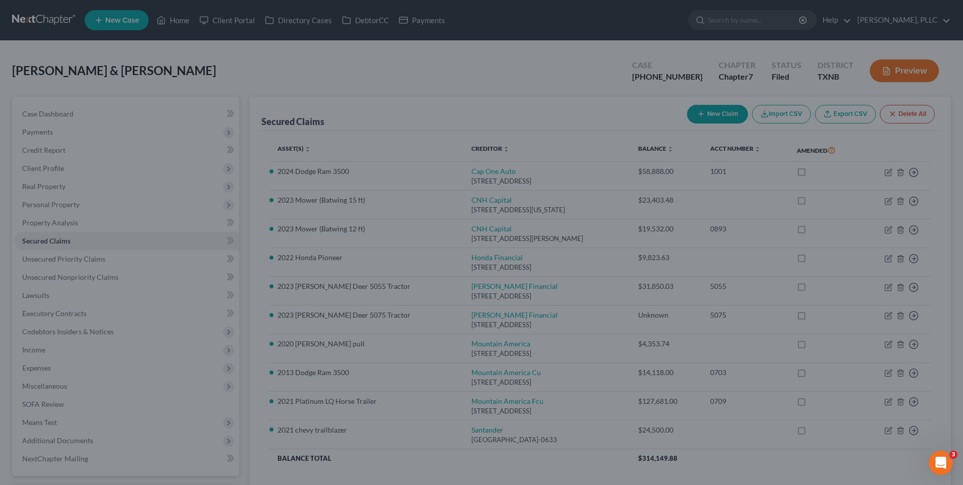
select select "15"
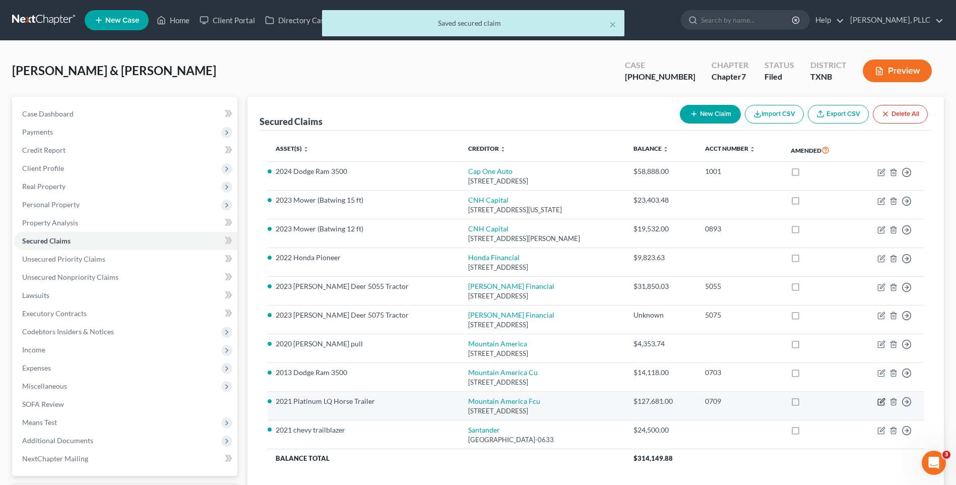
click at [882, 399] on icon "button" at bounding box center [881, 400] width 5 height 5
select select "46"
select select "0"
select select "2"
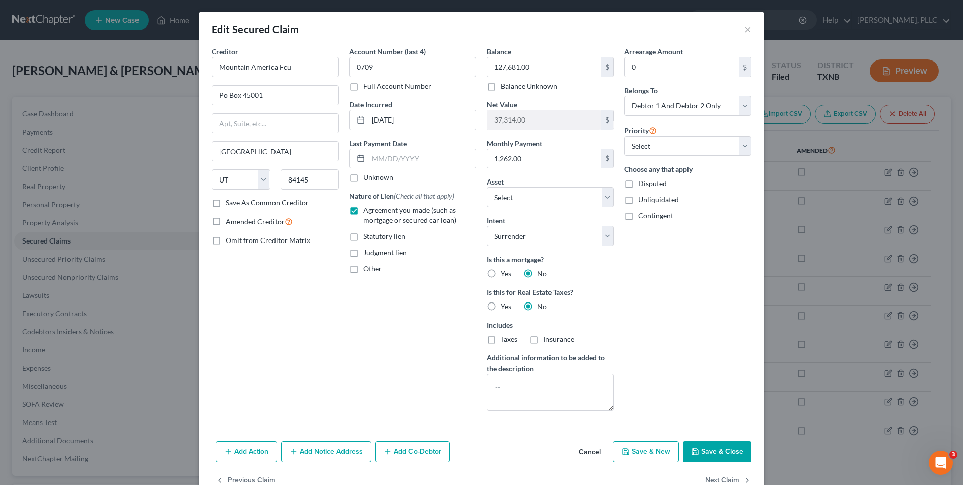
click at [726, 449] on button "Save & Close" at bounding box center [717, 451] width 69 height 21
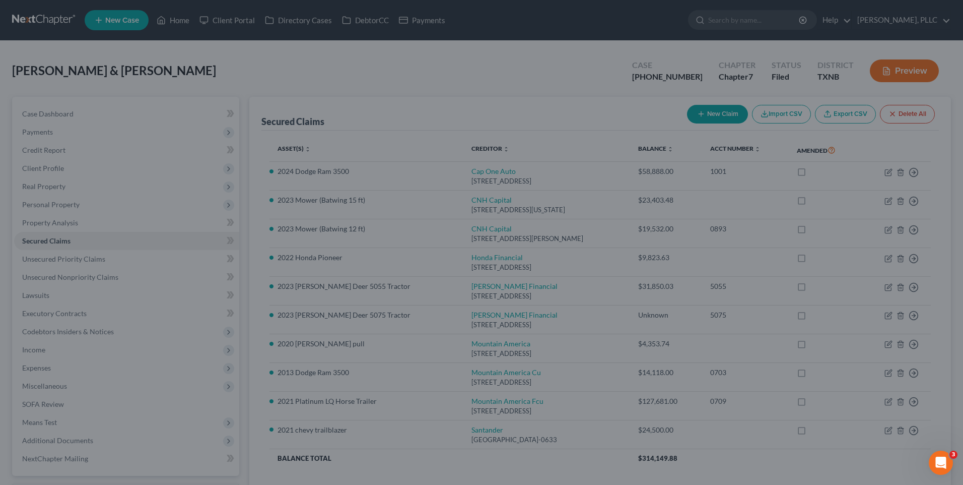
select select "3"
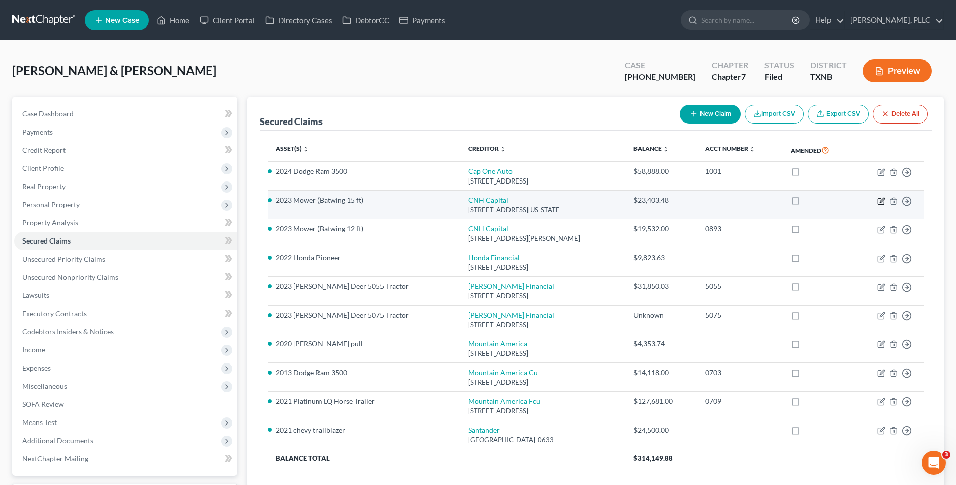
click at [881, 198] on icon "button" at bounding box center [881, 201] width 8 height 8
select select "52"
select select "0"
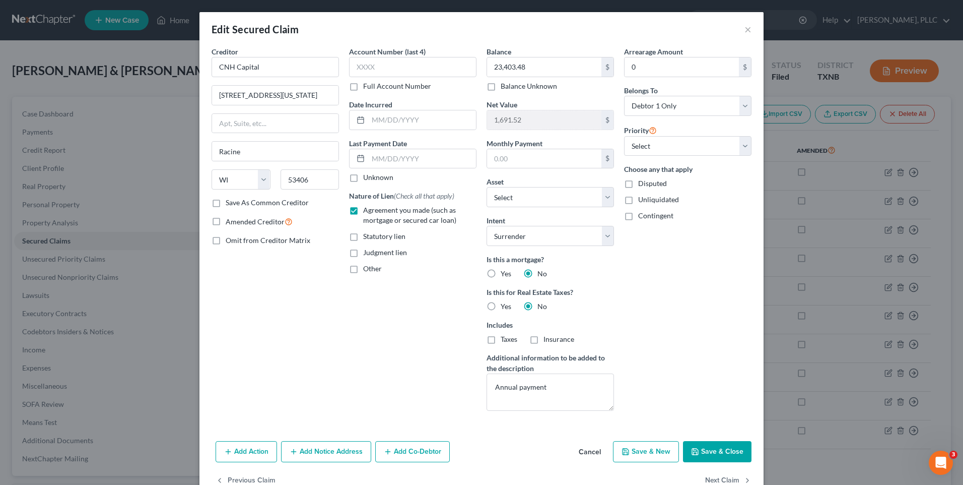
click at [707, 458] on button "Save & Close" at bounding box center [717, 451] width 69 height 21
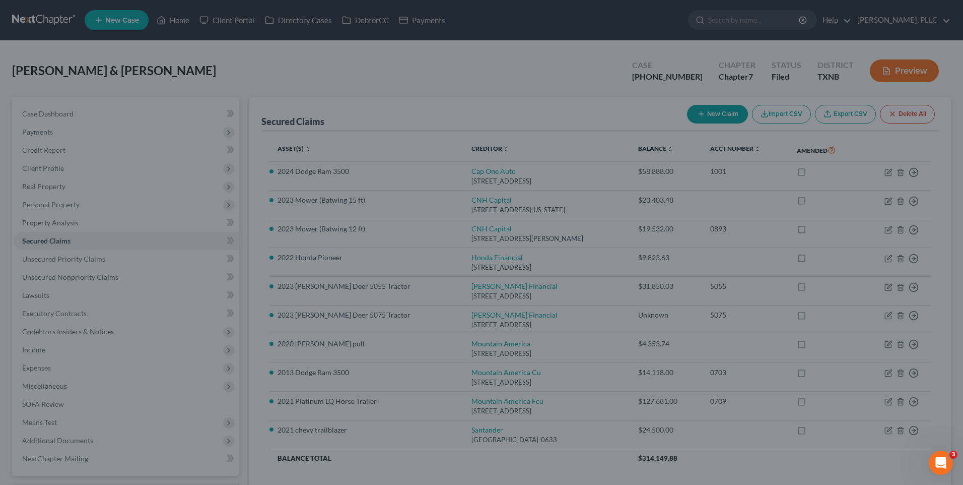
select select "19"
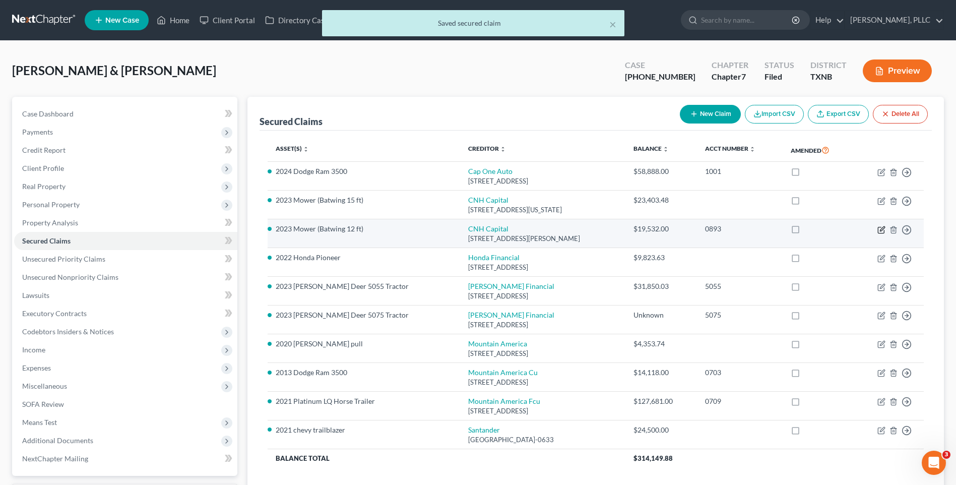
click at [881, 228] on icon "button" at bounding box center [881, 228] width 5 height 5
select select "36"
select select "0"
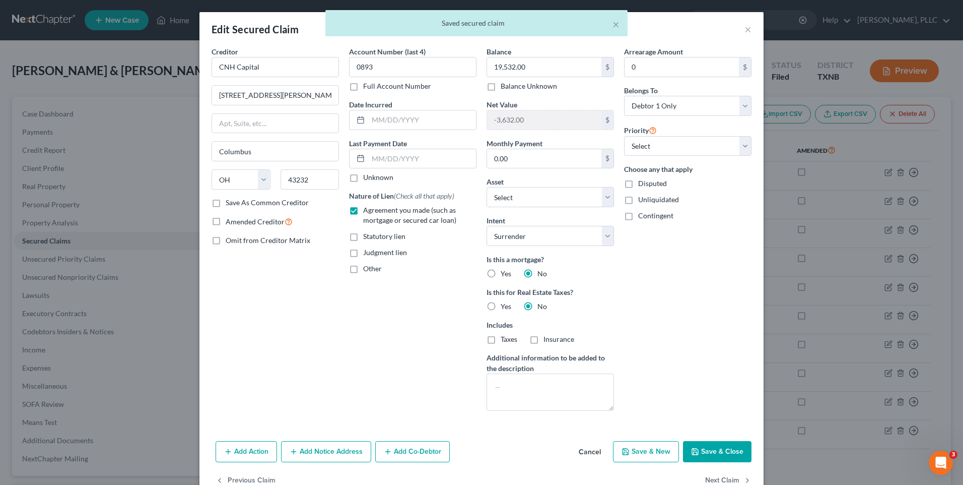
click at [719, 452] on button "Save & Close" at bounding box center [717, 451] width 69 height 21
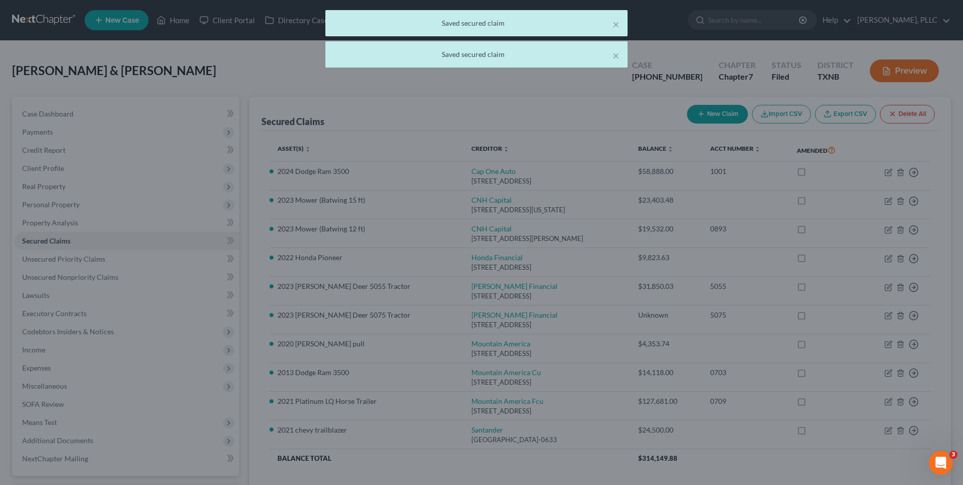
select select "22"
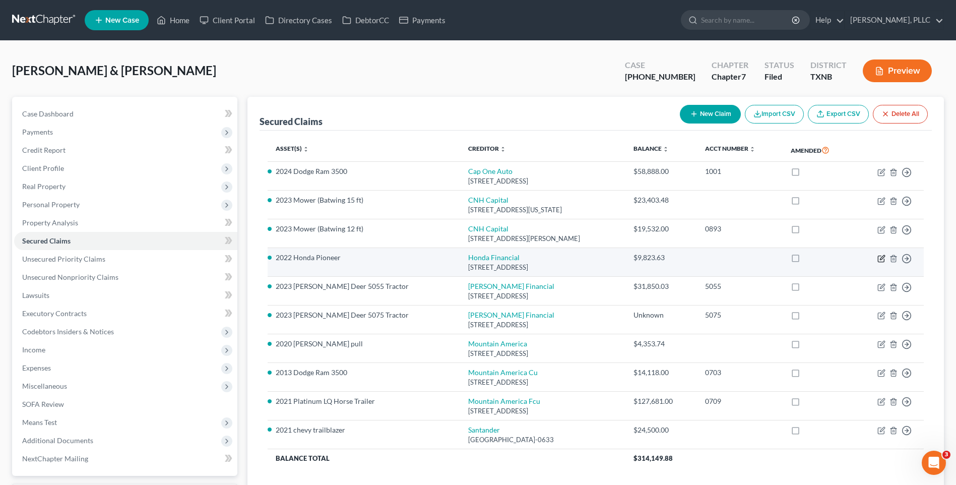
click at [881, 256] on icon "button" at bounding box center [881, 258] width 8 height 8
select select "4"
select select "0"
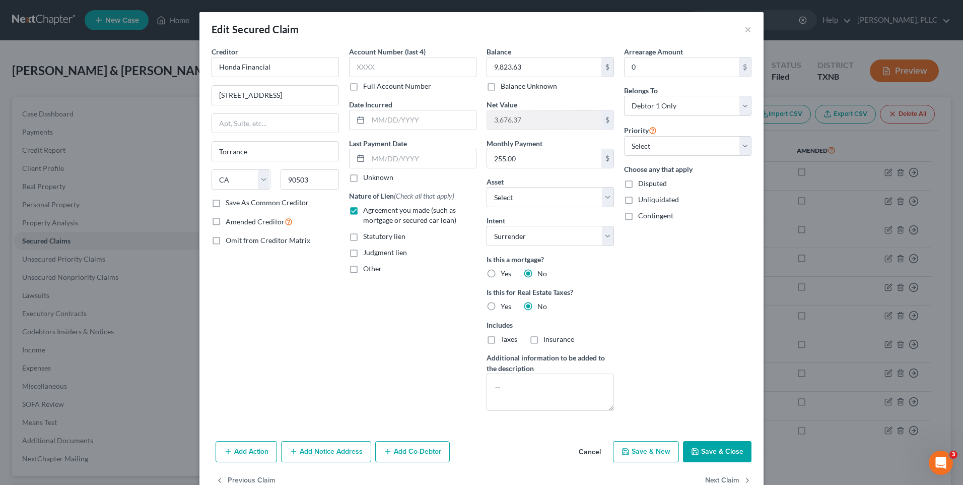
click at [698, 452] on button "Save & Close" at bounding box center [717, 451] width 69 height 21
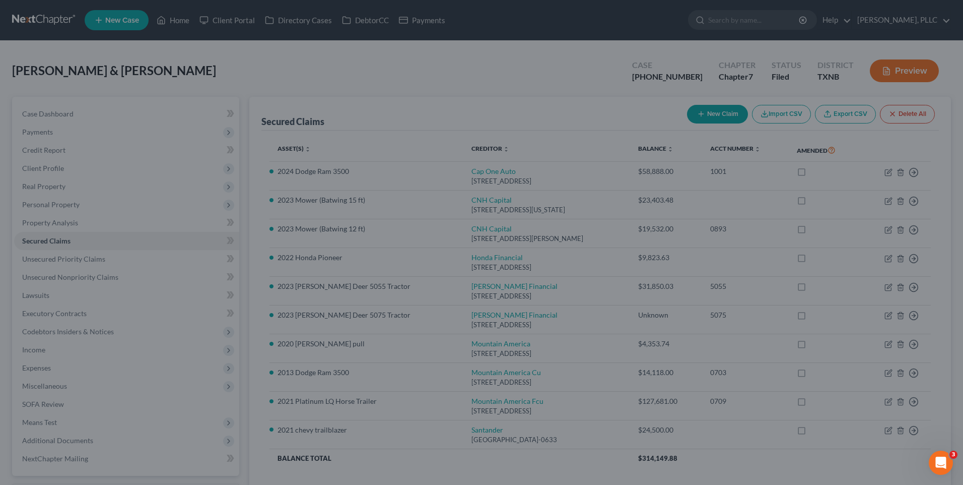
select select "9"
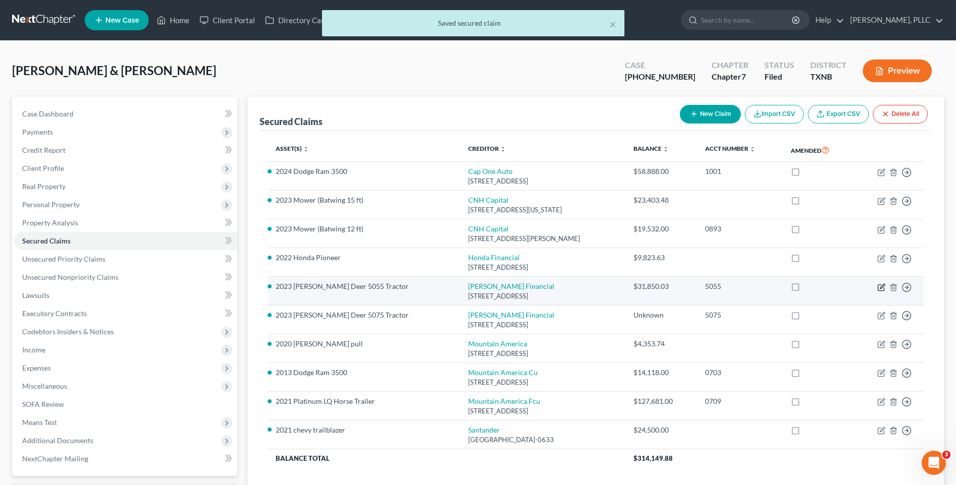
click at [880, 288] on icon "button" at bounding box center [881, 287] width 8 height 8
select select "52"
select select "0"
select select "1"
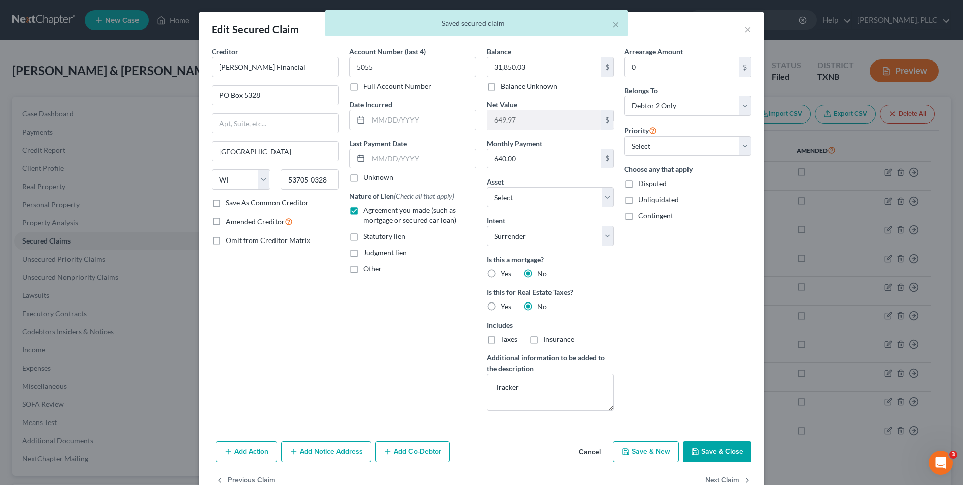
click at [701, 445] on button "Save & Close" at bounding box center [717, 451] width 69 height 21
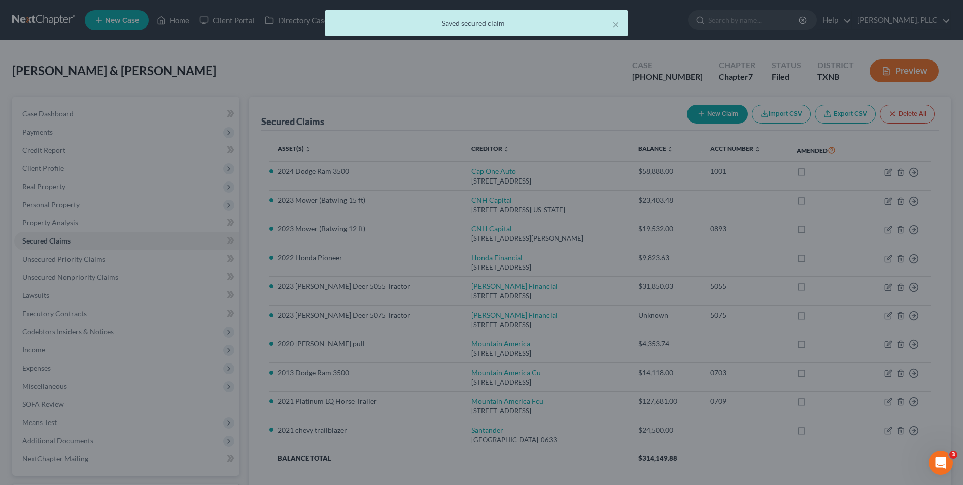
select select "20"
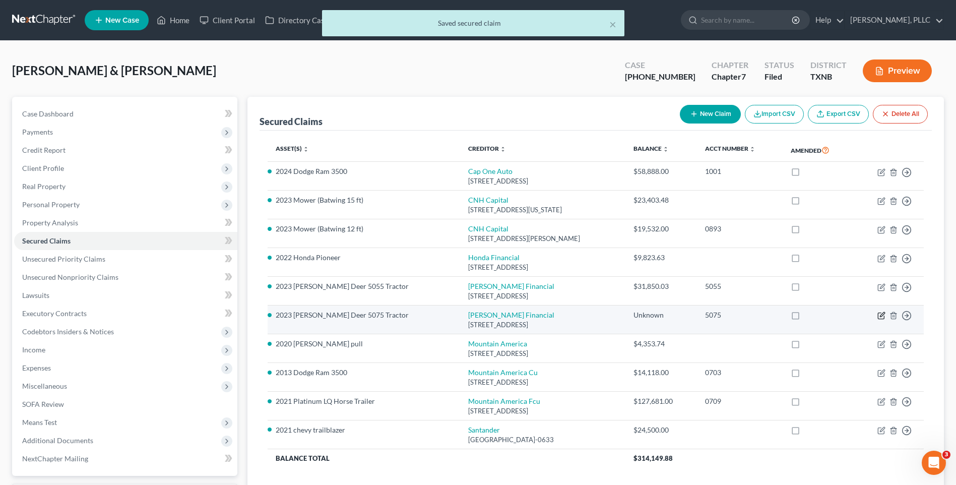
click at [880, 315] on icon "button" at bounding box center [881, 314] width 5 height 5
select select "52"
select select "0"
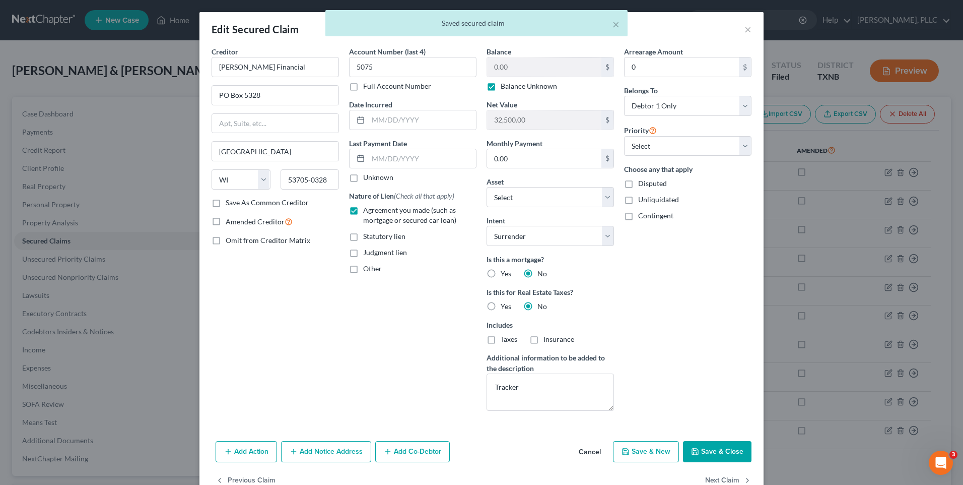
click at [704, 444] on button "Save & Close" at bounding box center [717, 451] width 69 height 21
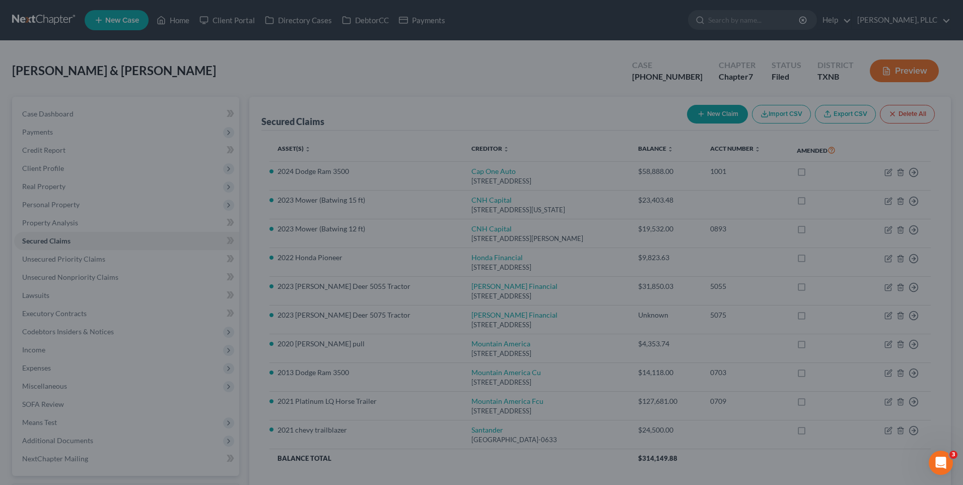
select select "21"
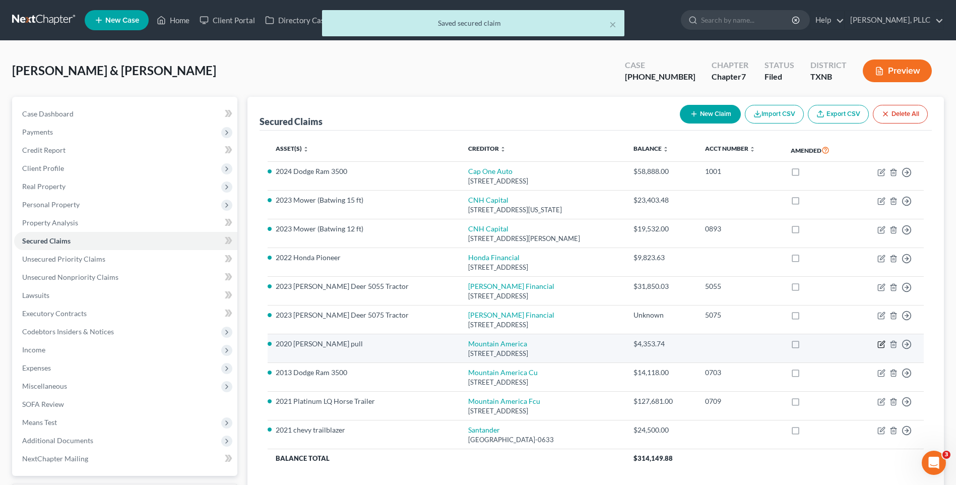
click at [880, 343] on icon "button" at bounding box center [881, 344] width 8 height 8
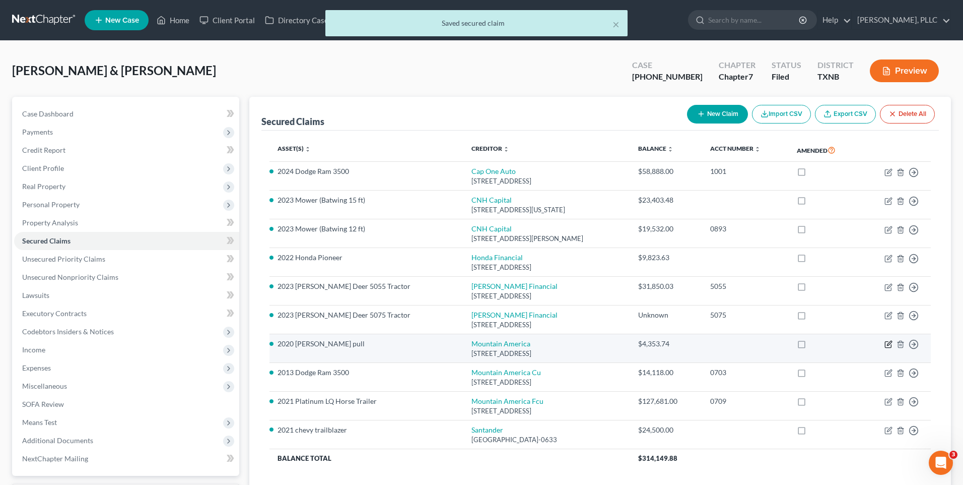
select select "46"
select select "2"
select select "4"
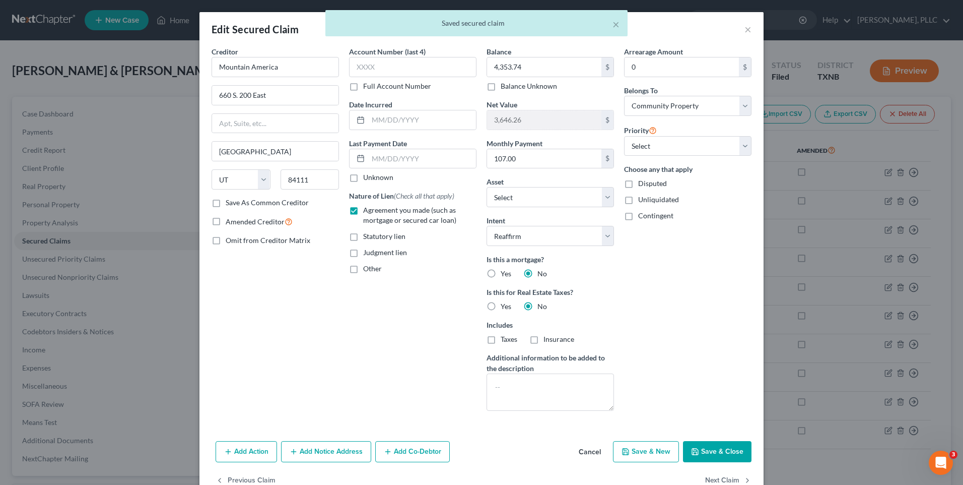
click at [727, 446] on button "Save & Close" at bounding box center [717, 451] width 69 height 21
select select "23"
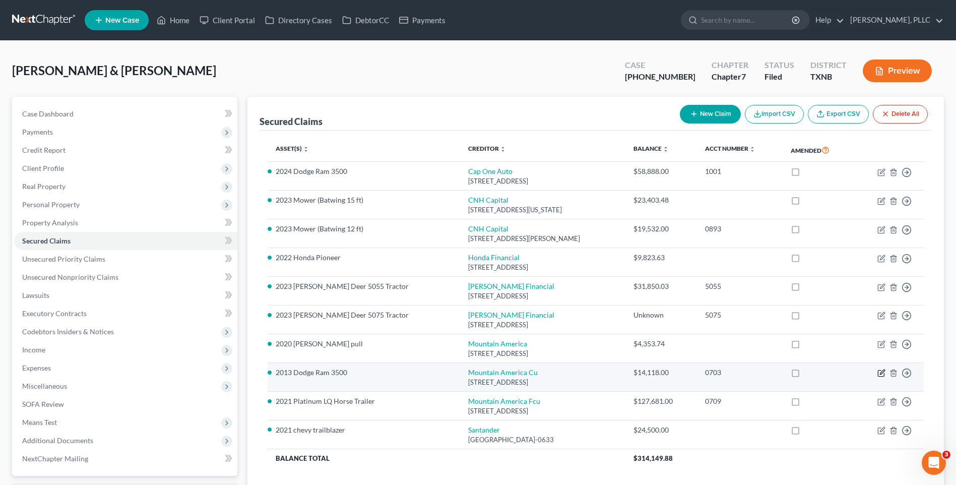
click at [881, 373] on icon "button" at bounding box center [881, 373] width 8 height 8
select select "46"
select select "2"
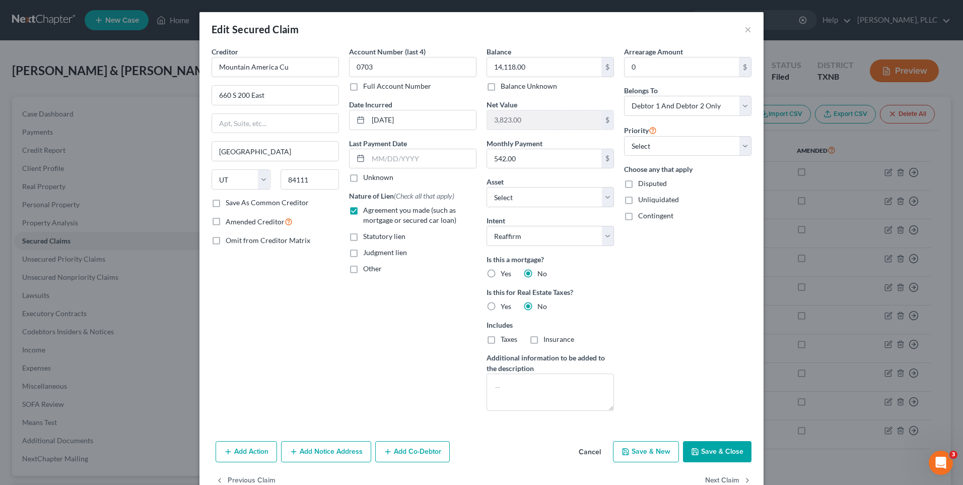
click at [708, 447] on button "Save & Close" at bounding box center [717, 451] width 69 height 21
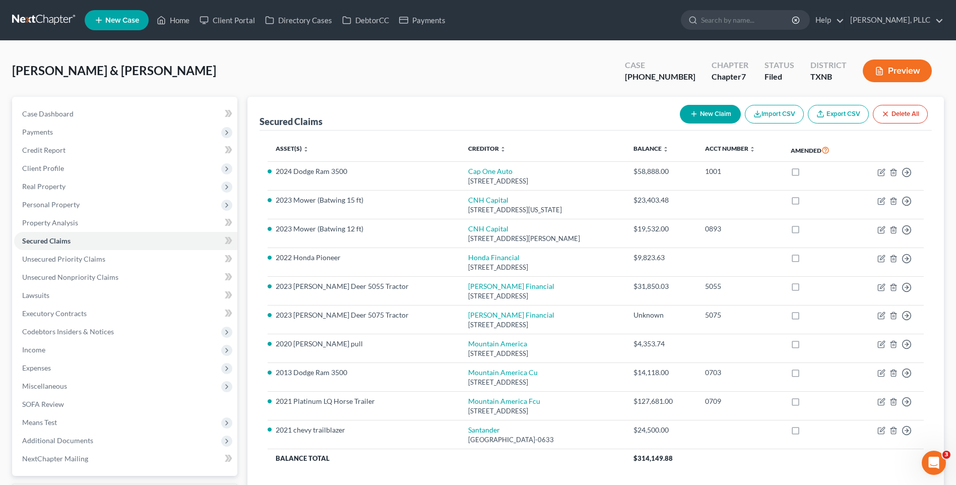
scroll to position [73, 0]
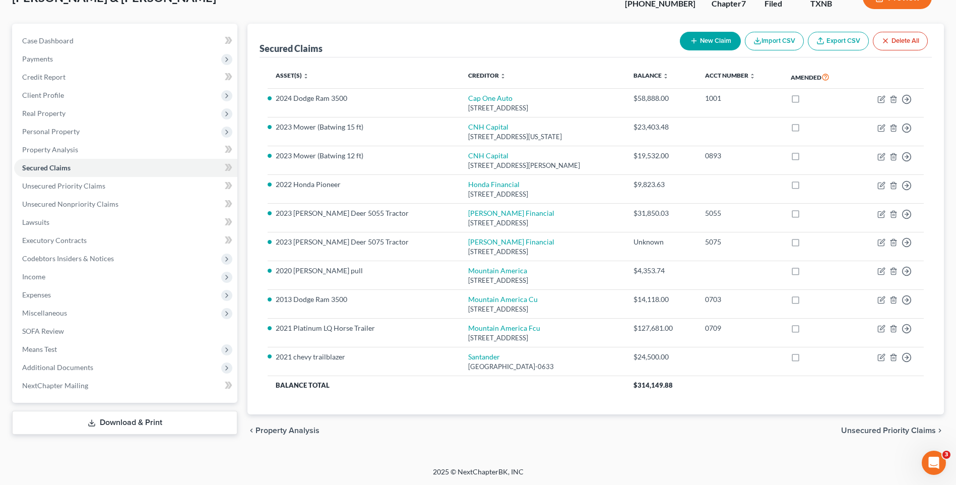
click at [136, 422] on link "Download & Print" at bounding box center [124, 423] width 225 height 24
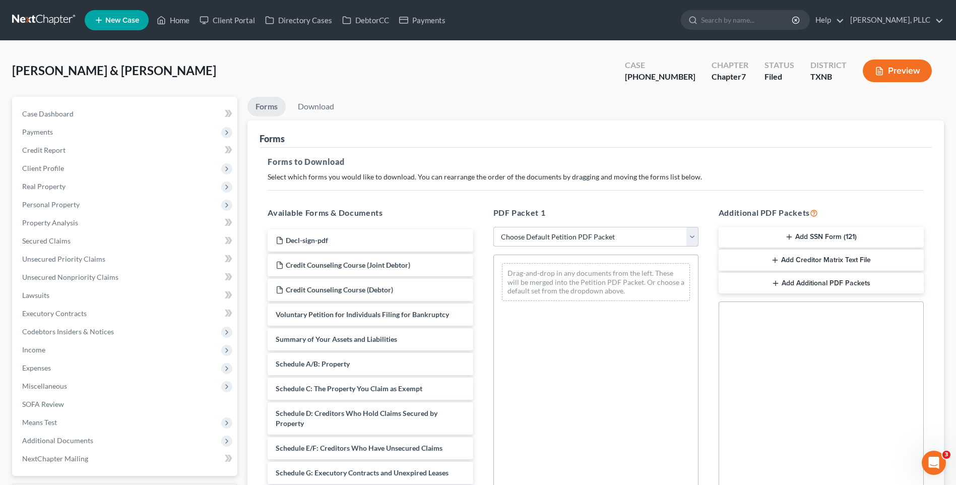
click at [693, 230] on select "Choose Default Petition PDF Packet Complete Bankruptcy Petition (all forms and …" at bounding box center [595, 237] width 205 height 20
select select "2"
click at [493, 227] on select "Choose Default Petition PDF Packet Complete Bankruptcy Petition (all forms and …" at bounding box center [595, 237] width 205 height 20
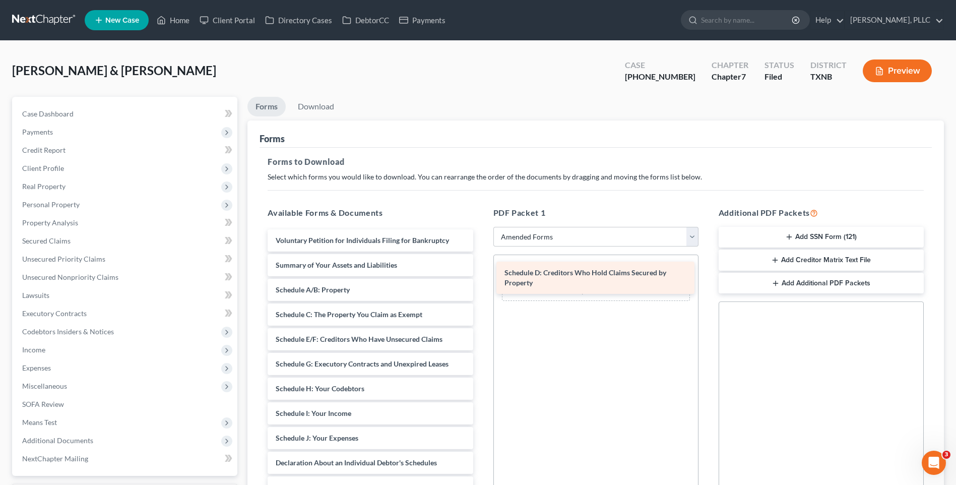
drag, startPoint x: 318, startPoint y: 333, endPoint x: 547, endPoint y: 267, distance: 238.2
click at [481, 267] on div "Schedule D: Creditors Who Hold Claims Secured by Property Voluntary Petition fo…" at bounding box center [369, 457] width 221 height 457
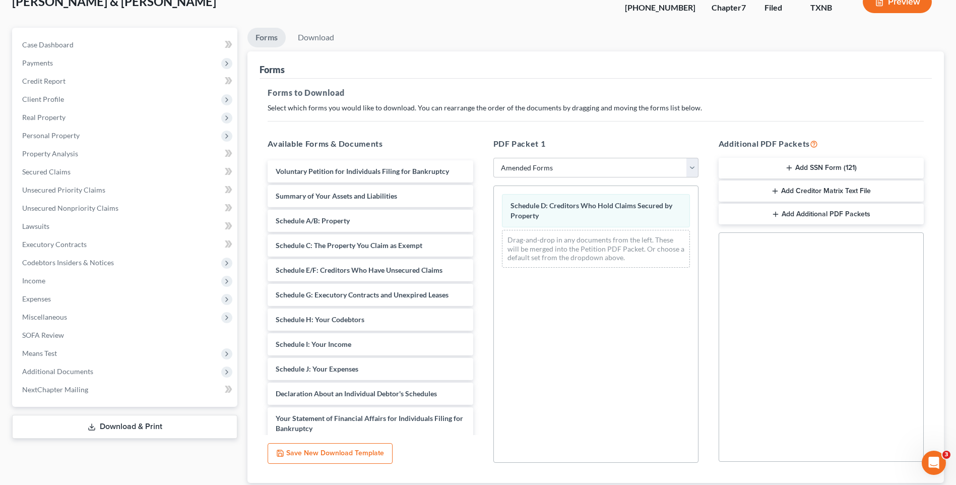
scroll to position [74, 0]
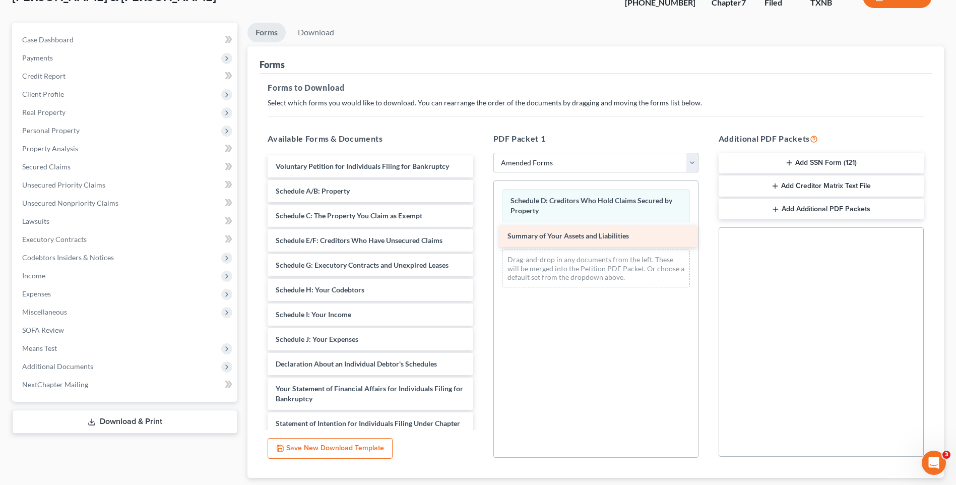
drag, startPoint x: 294, startPoint y: 189, endPoint x: 525, endPoint y: 234, distance: 236.0
click at [481, 234] on div "Summary of Your Assets and Liabilities Voluntary Petition for Individuals Filin…" at bounding box center [369, 371] width 221 height 433
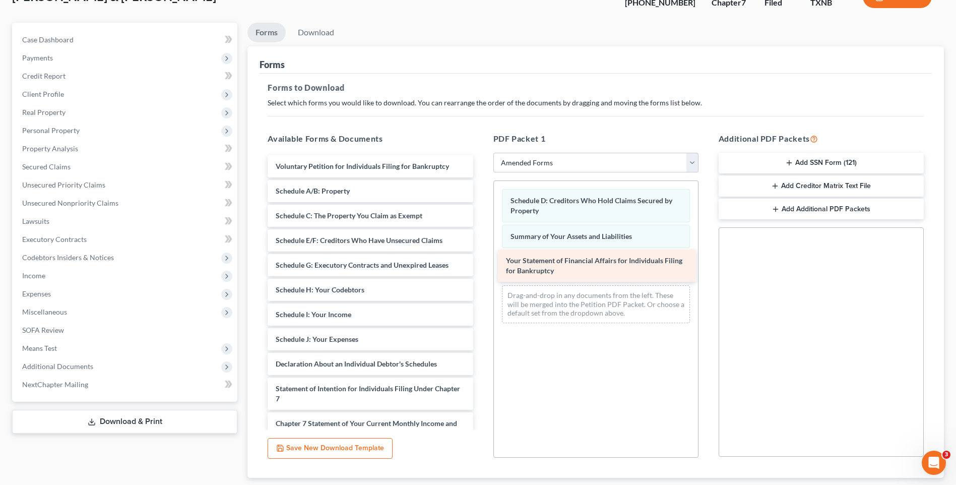
drag, startPoint x: 345, startPoint y: 389, endPoint x: 575, endPoint y: 261, distance: 263.4
click at [481, 261] on div "Your Statement of Financial Affairs for Individuals Filing for Bankruptcy Volun…" at bounding box center [369, 354] width 221 height 398
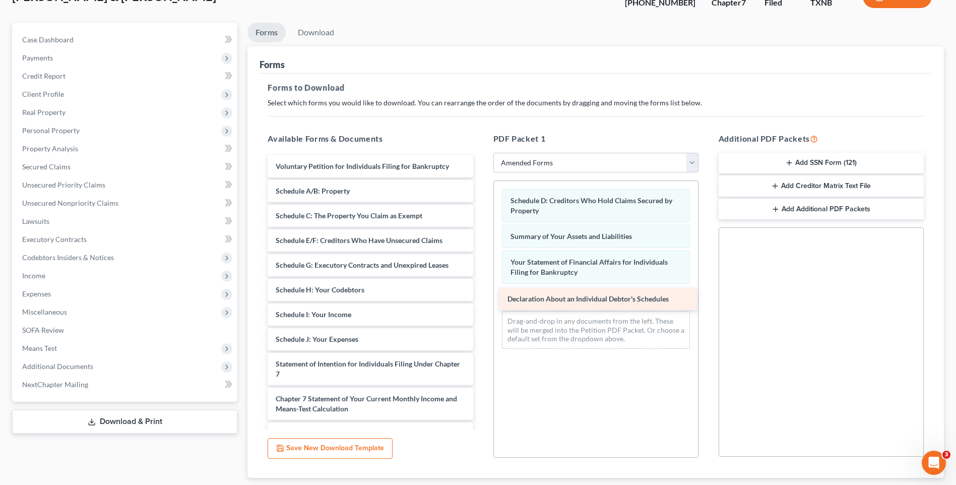
drag, startPoint x: 320, startPoint y: 358, endPoint x: 552, endPoint y: 293, distance: 240.6
click at [481, 293] on div "Declaration About an Individual Debtor's Schedules Voluntary Petition for Indiv…" at bounding box center [369, 341] width 221 height 373
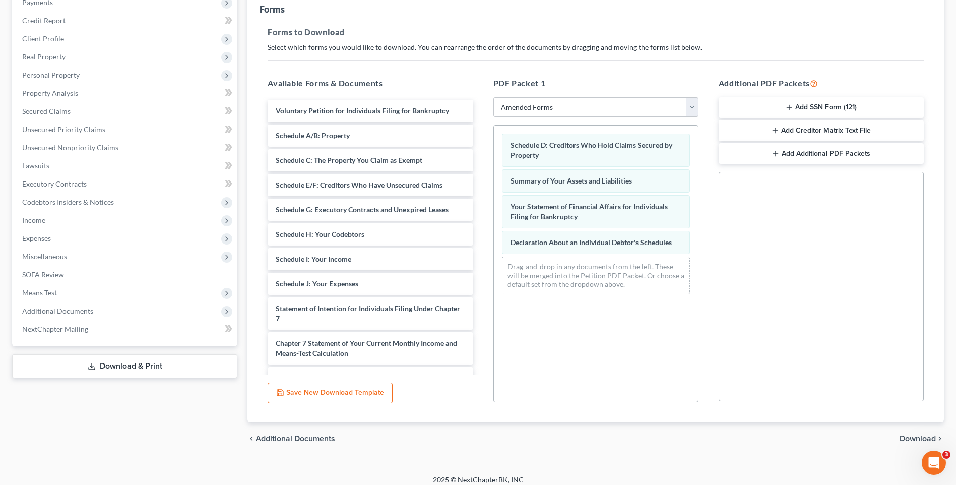
scroll to position [138, 0]
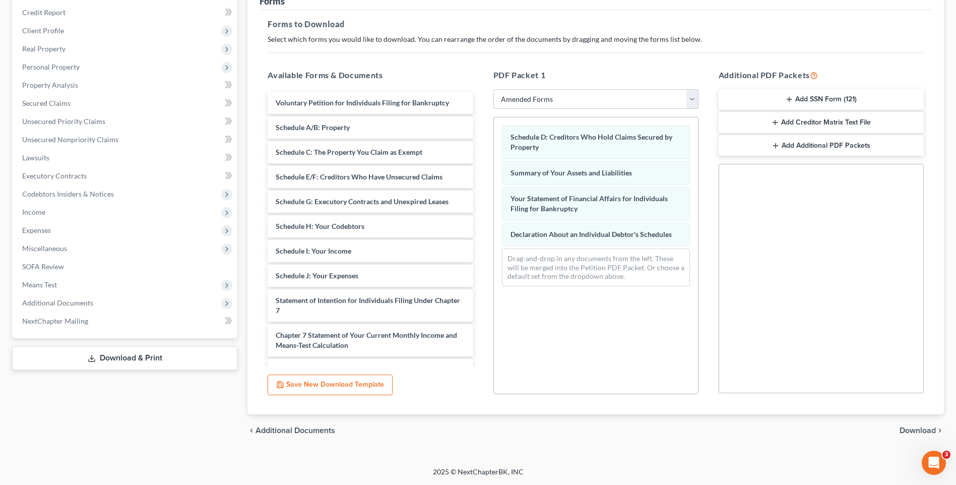
click at [917, 429] on span "Download" at bounding box center [917, 430] width 36 height 8
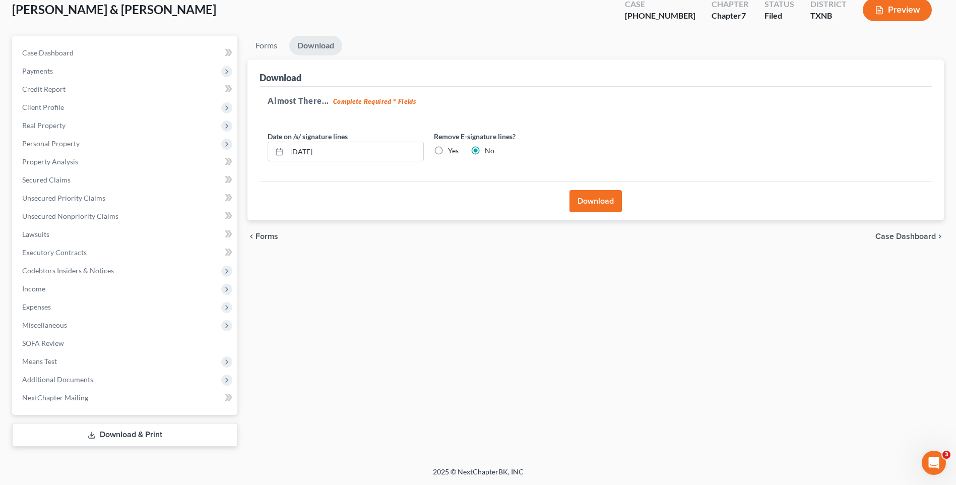
scroll to position [61, 0]
click at [605, 198] on button "Download" at bounding box center [595, 201] width 52 height 22
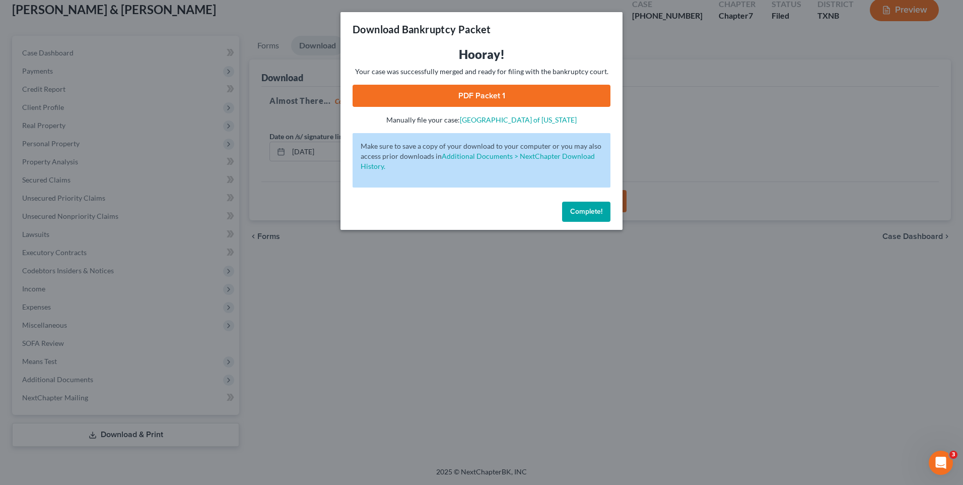
click at [489, 91] on link "PDF Packet 1" at bounding box center [482, 96] width 258 height 22
click at [579, 207] on span "Complete!" at bounding box center [586, 211] width 32 height 9
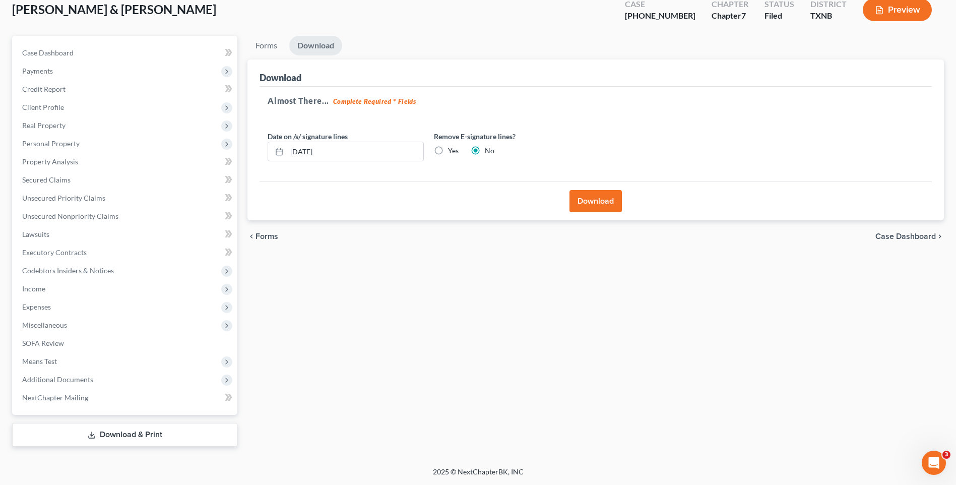
click at [116, 432] on link "Download & Print" at bounding box center [124, 435] width 225 height 24
click at [144, 437] on link "Download & Print" at bounding box center [124, 435] width 225 height 24
click at [105, 438] on link "Download & Print" at bounding box center [124, 435] width 225 height 24
click at [53, 44] on link "Case Dashboard" at bounding box center [125, 53] width 223 height 18
select select "4"
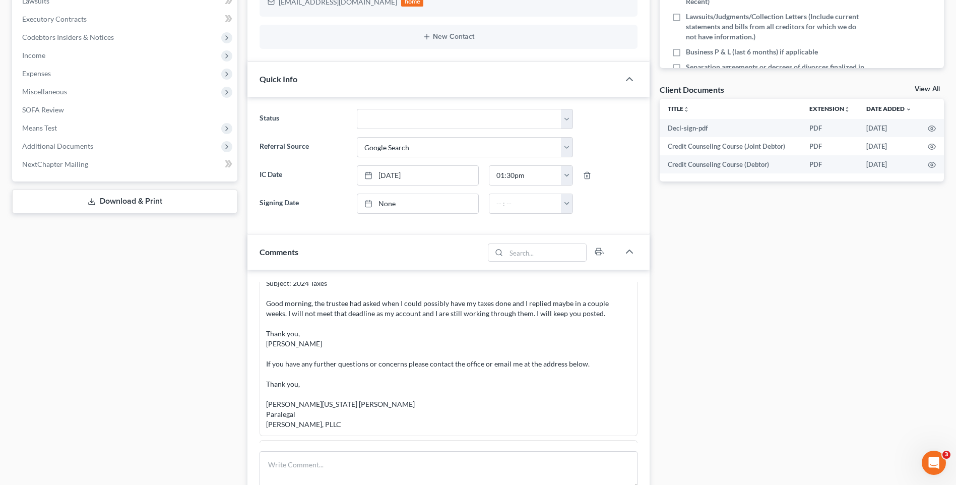
scroll to position [279, 0]
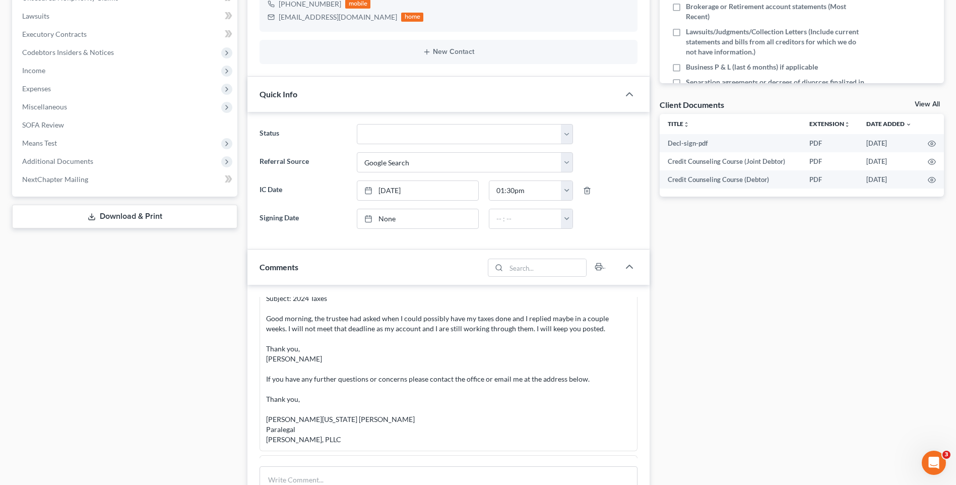
click at [136, 215] on link "Download & Print" at bounding box center [124, 217] width 225 height 24
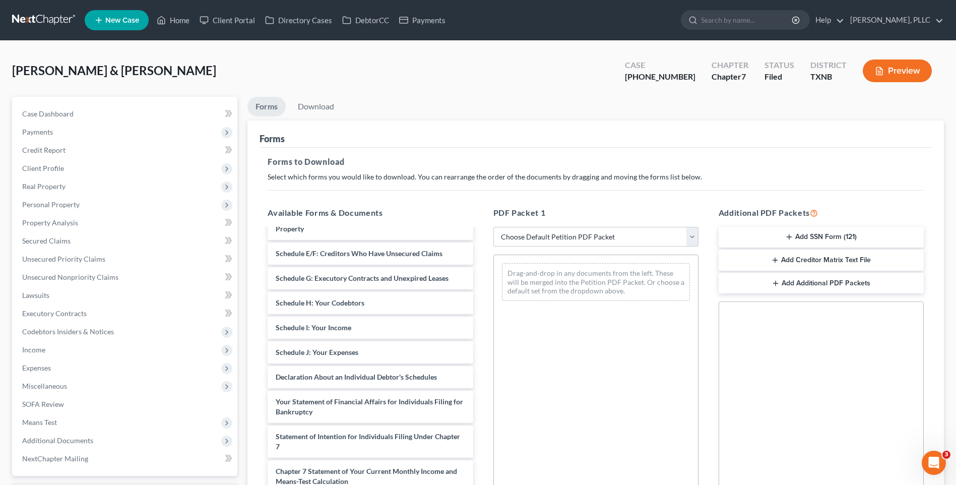
scroll to position [210, 0]
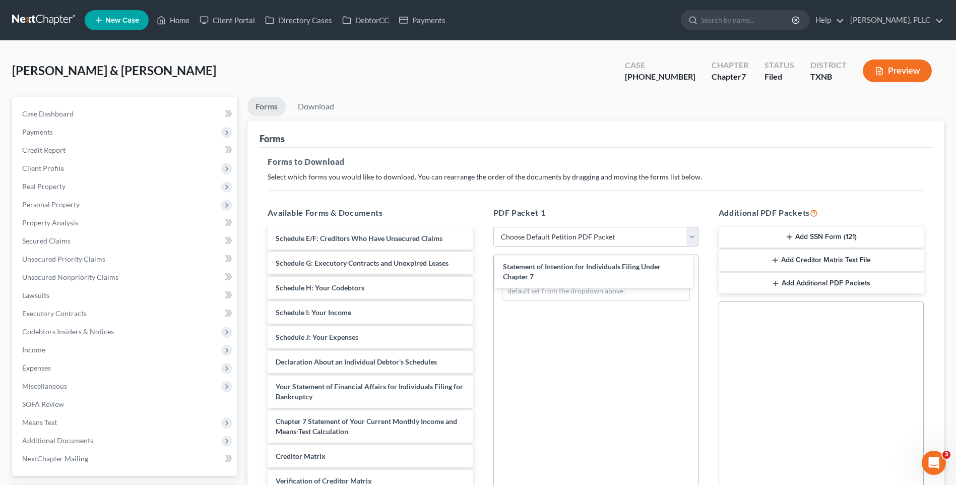
drag, startPoint x: 363, startPoint y: 428, endPoint x: 590, endPoint y: 279, distance: 271.3
click at [481, 275] on div "Statement of Intention for Individuals Filing Under Chapter 7 Decl-sign-pdf Cre…" at bounding box center [369, 285] width 221 height 531
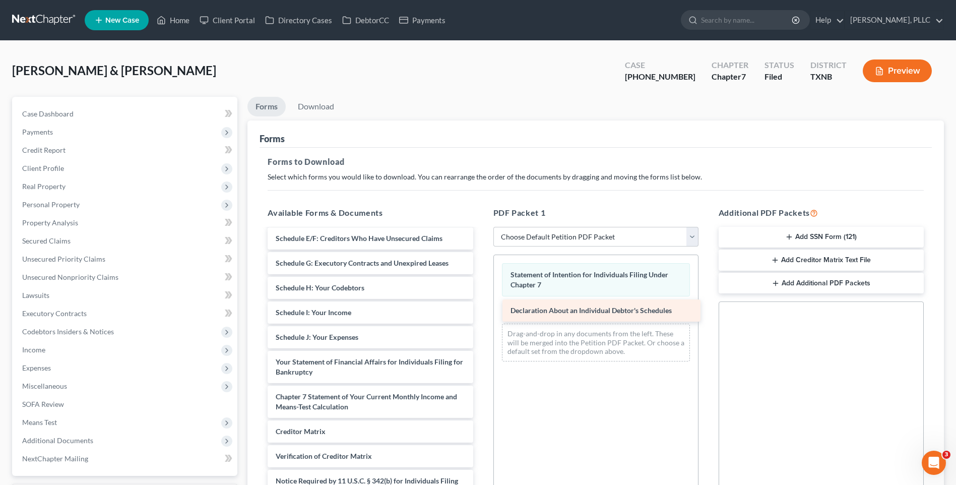
drag, startPoint x: 356, startPoint y: 359, endPoint x: 591, endPoint y: 308, distance: 240.3
click at [481, 308] on div "Declaration About an Individual Debtor's Schedules Decl-sign-pdf Credit Counsel…" at bounding box center [369, 273] width 221 height 507
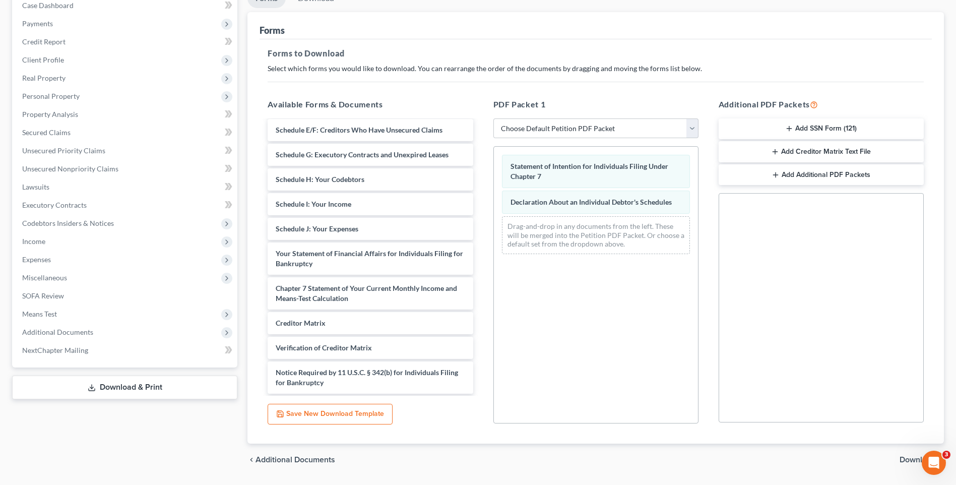
scroll to position [138, 0]
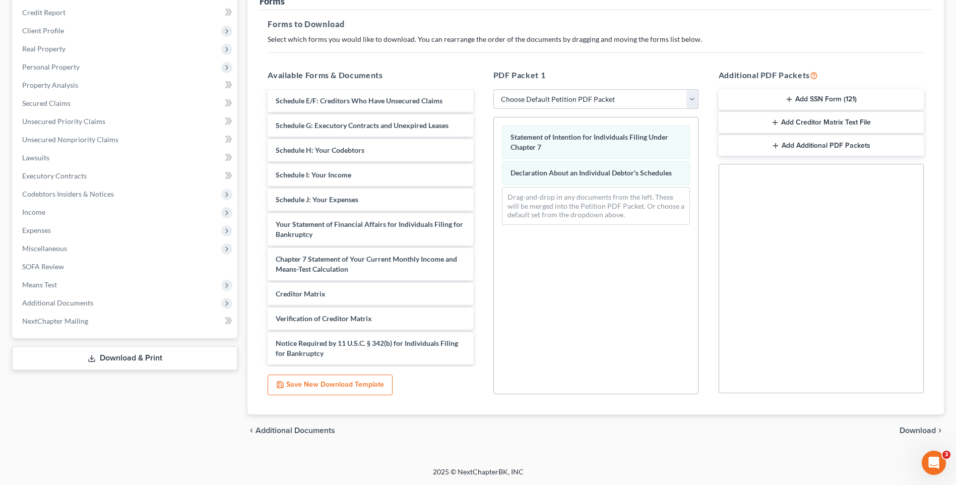
click at [922, 431] on span "Download" at bounding box center [917, 430] width 36 height 8
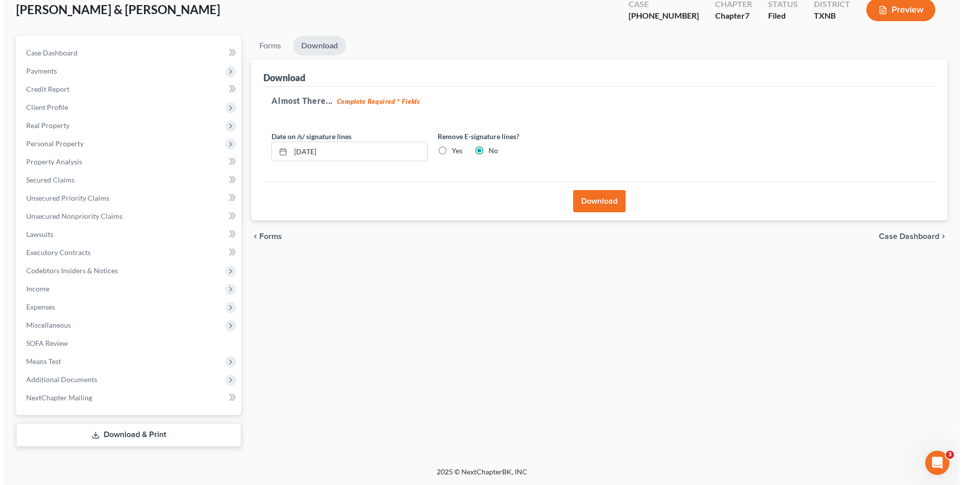
scroll to position [61, 0]
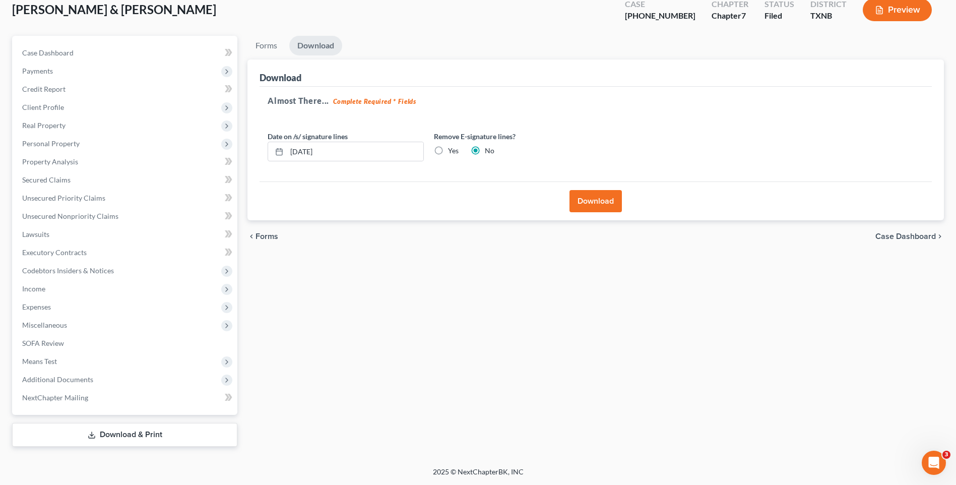
click at [590, 202] on button "Download" at bounding box center [595, 201] width 52 height 22
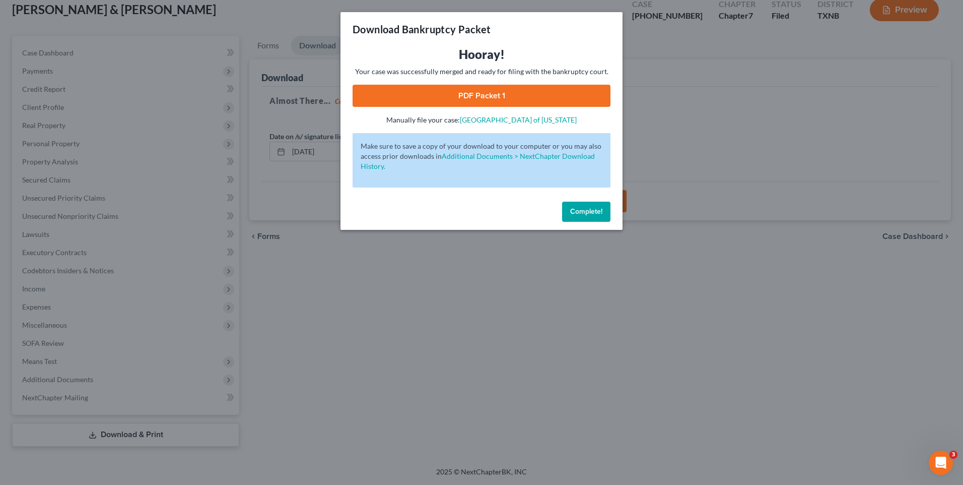
click at [483, 89] on link "PDF Packet 1" at bounding box center [482, 96] width 258 height 22
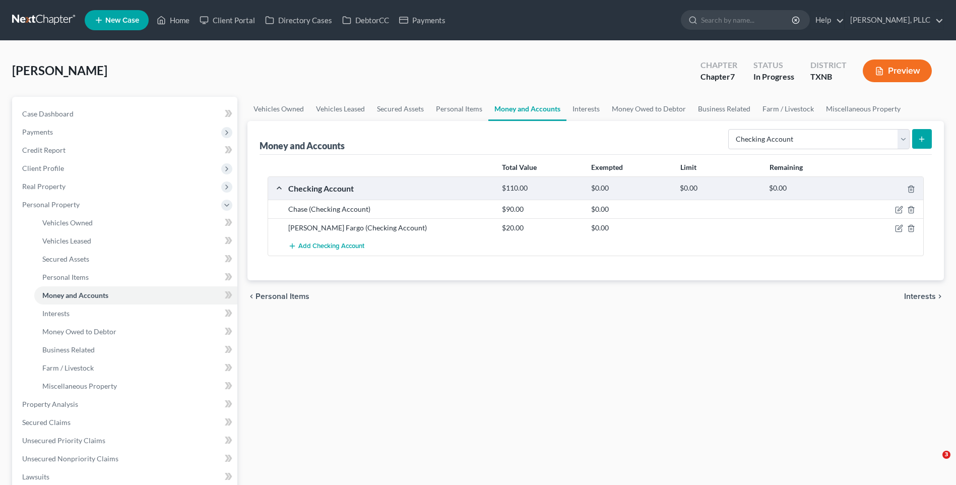
select select "checking"
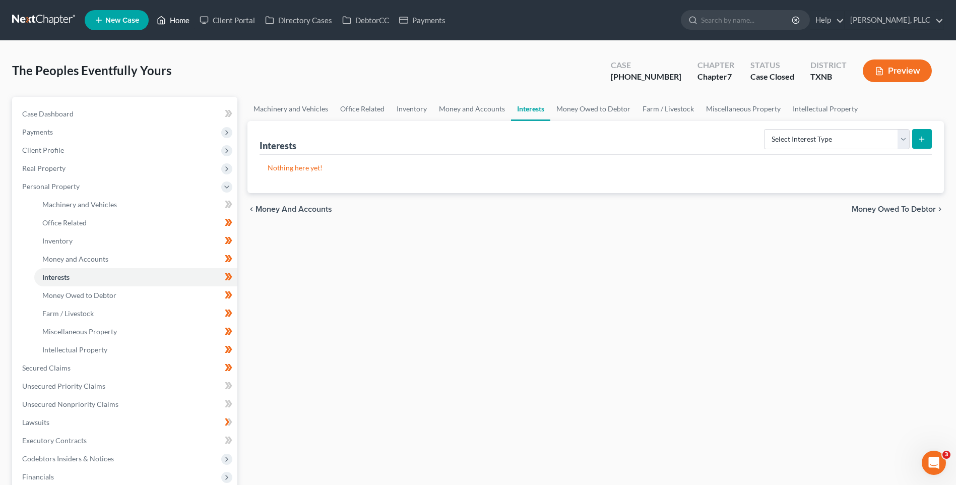
click at [178, 21] on link "Home" at bounding box center [173, 20] width 43 height 18
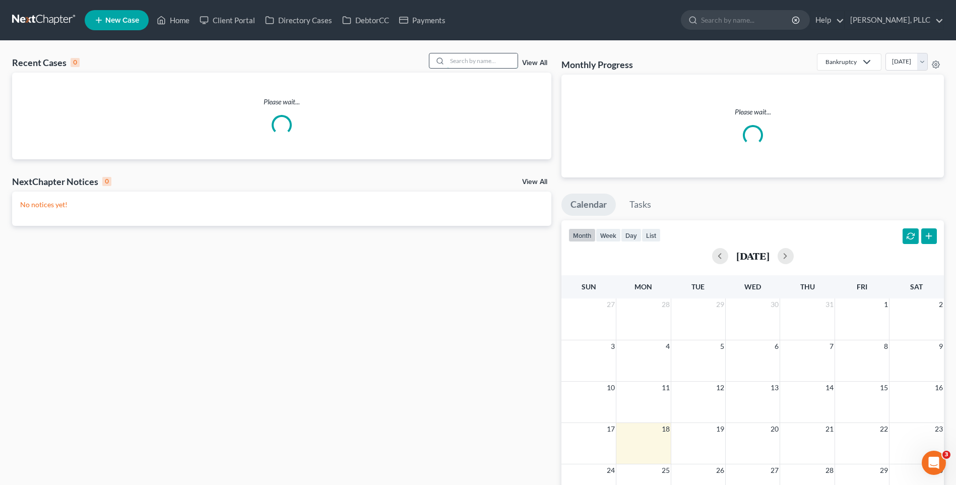
click at [464, 60] on input "search" at bounding box center [482, 60] width 71 height 15
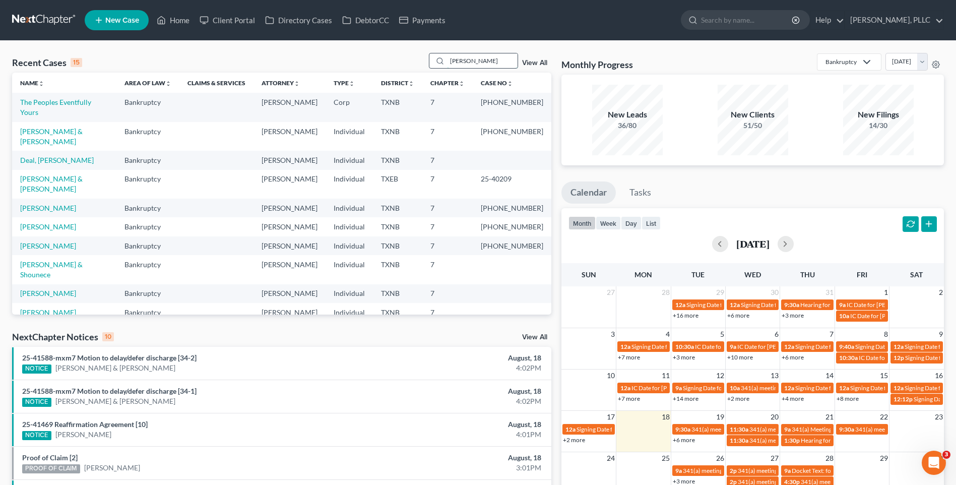
type input "Vaughan"
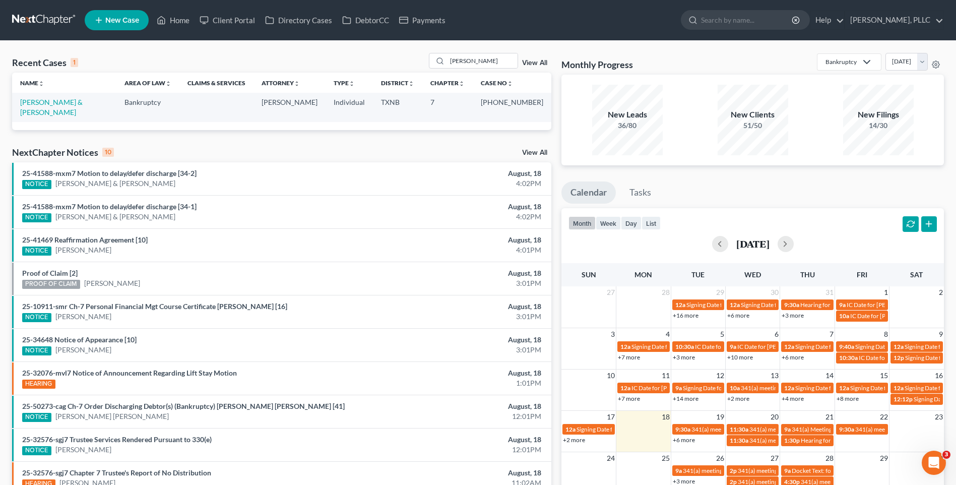
click at [74, 96] on td "Vaughan, Cameron & Regina" at bounding box center [64, 107] width 104 height 29
click at [70, 99] on link "Vaughan, Cameron & Regina" at bounding box center [51, 107] width 62 height 19
select select "4"
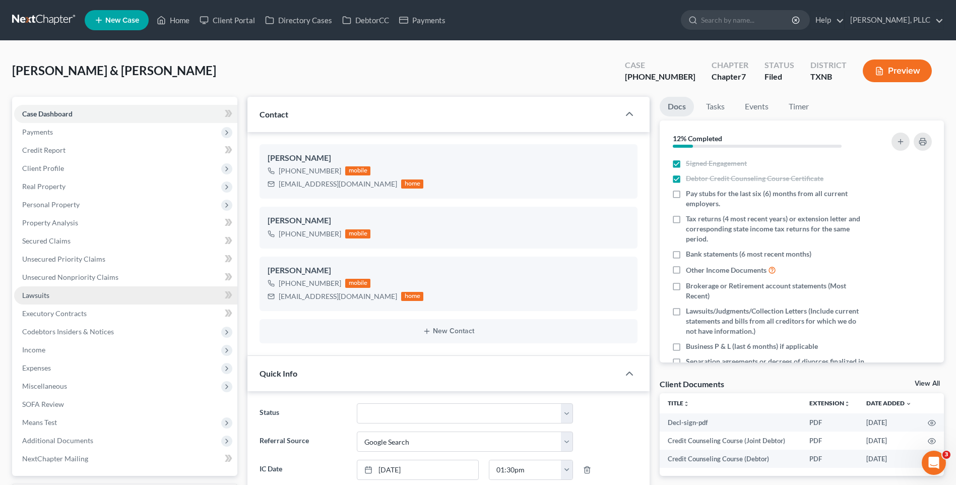
scroll to position [9388, 0]
